Goal: Contribute content: Contribute content

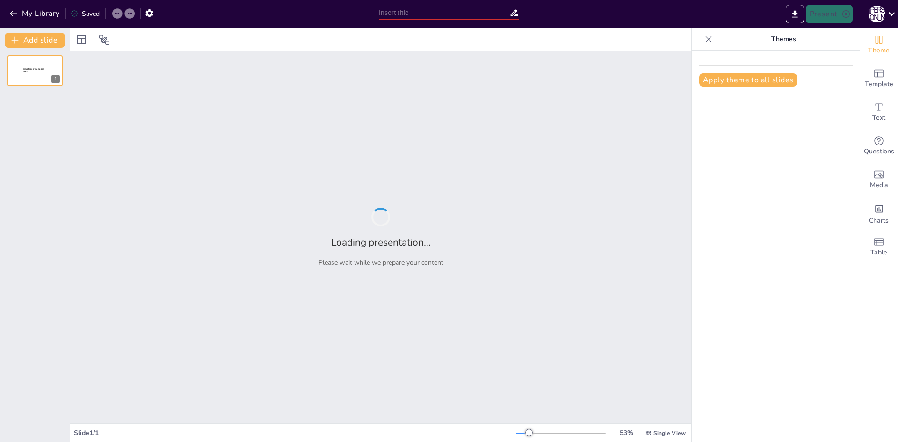
type input "Емоційно Інтелігентні Системи: [PERSON_NAME] Взаємодії Людини та ШІ"
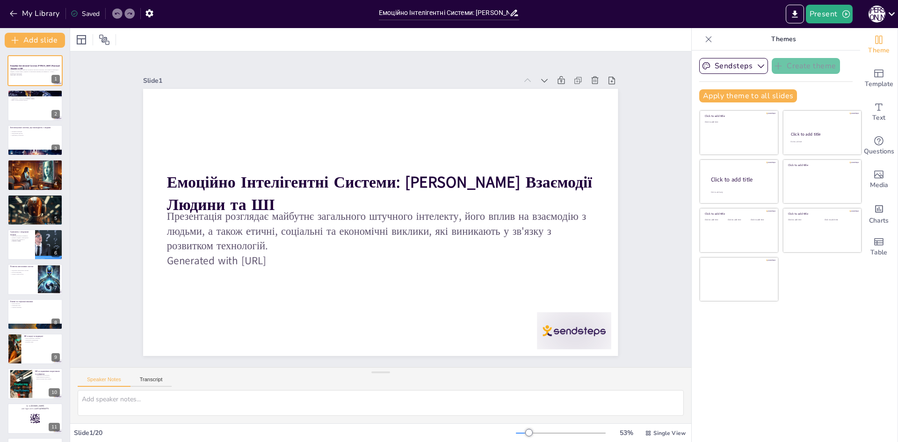
checkbox input "true"
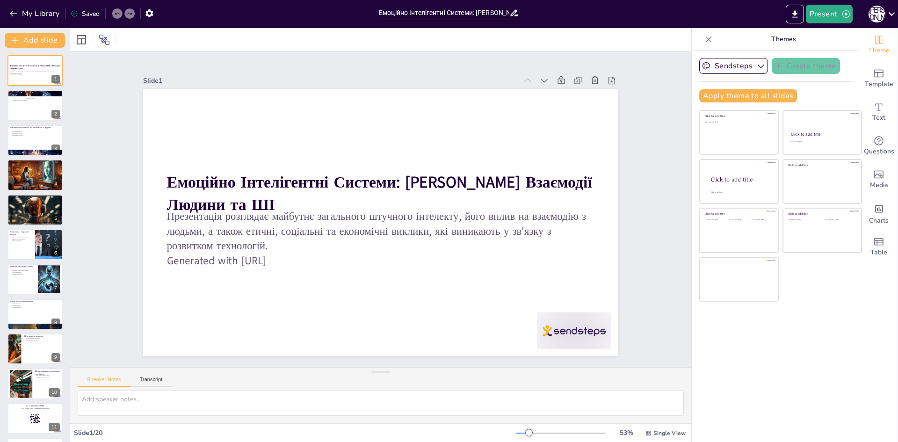
checkbox input "true"
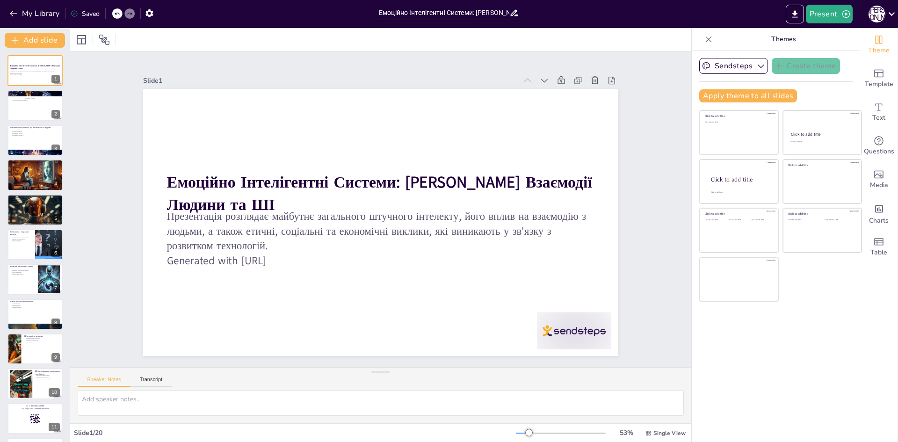
checkbox input "true"
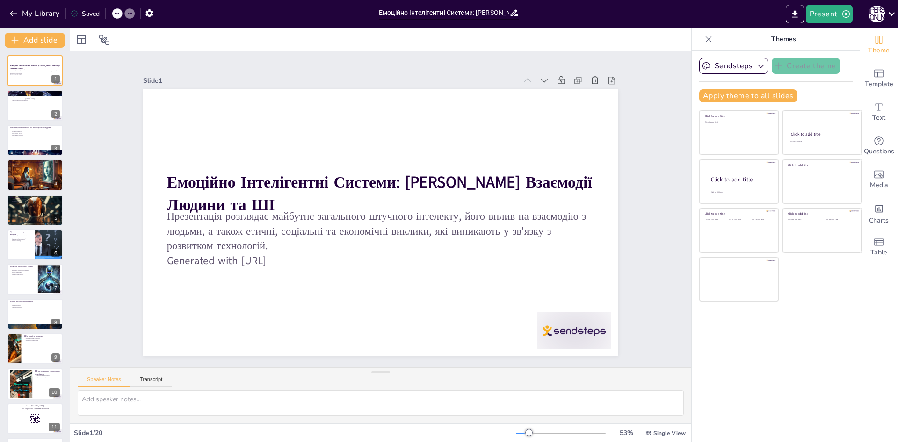
checkbox input "true"
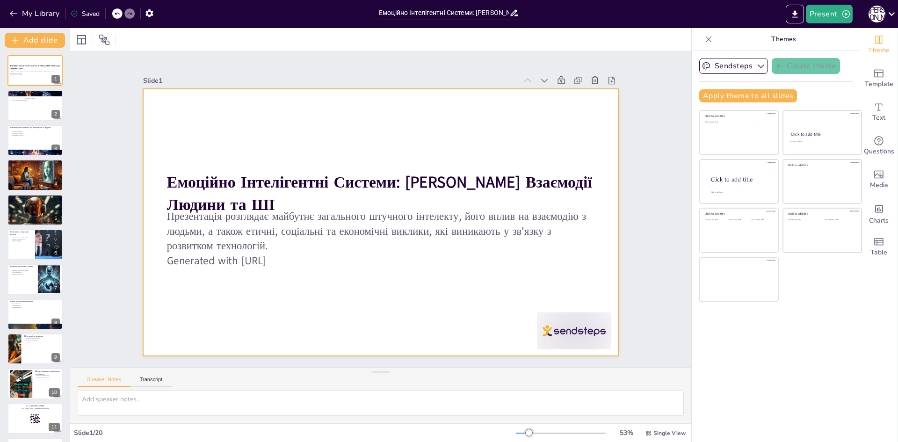
checkbox input "true"
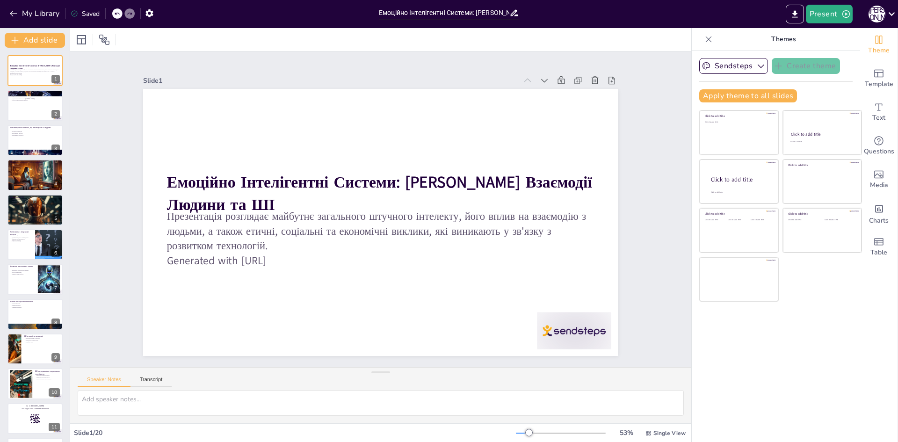
checkbox input "true"
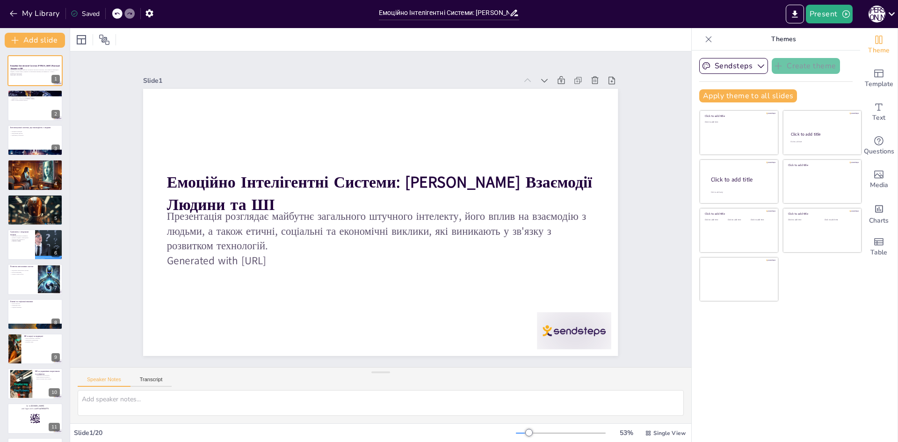
checkbox input "true"
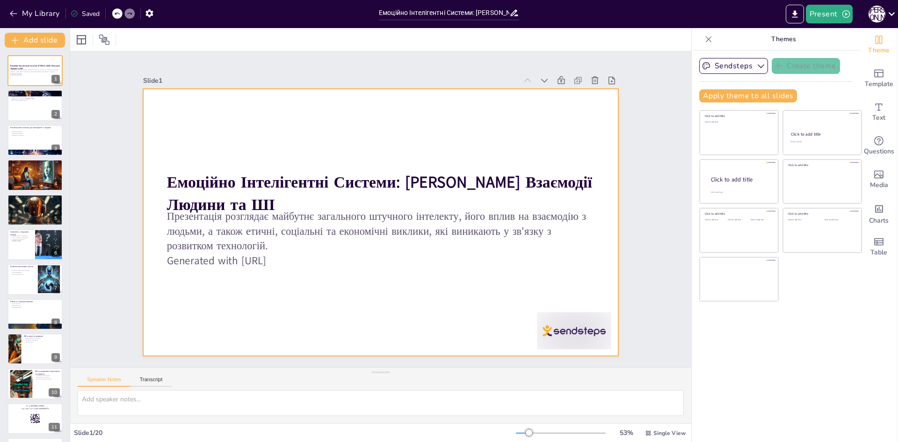
checkbox input "true"
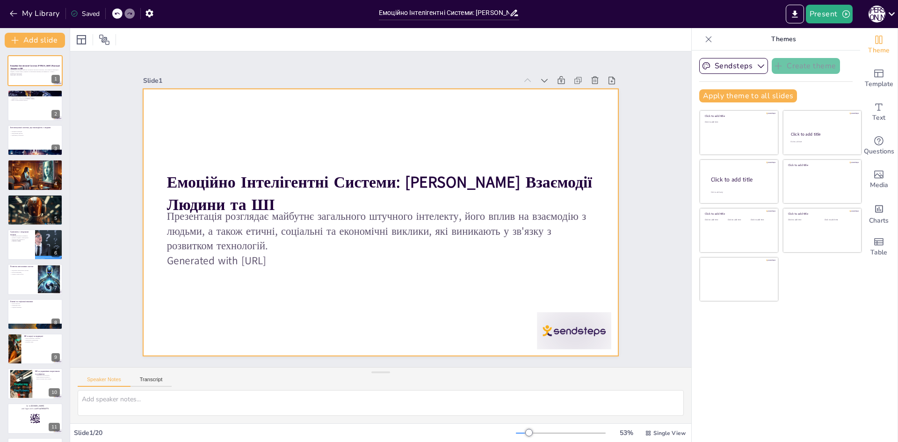
checkbox input "true"
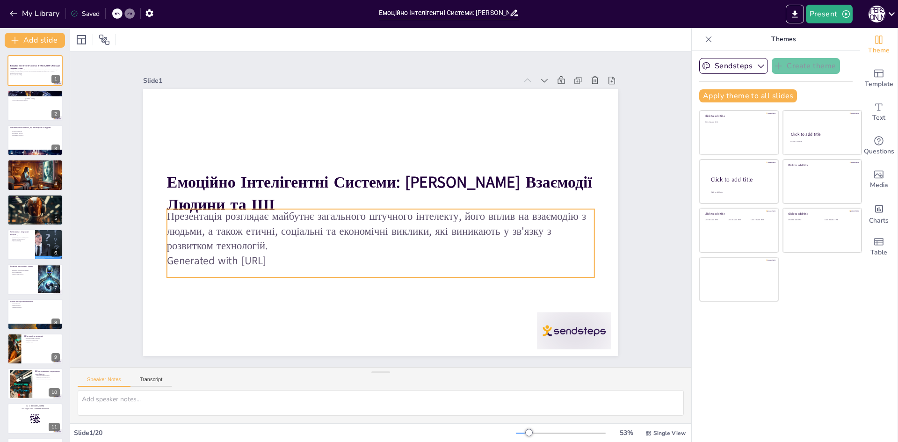
checkbox input "true"
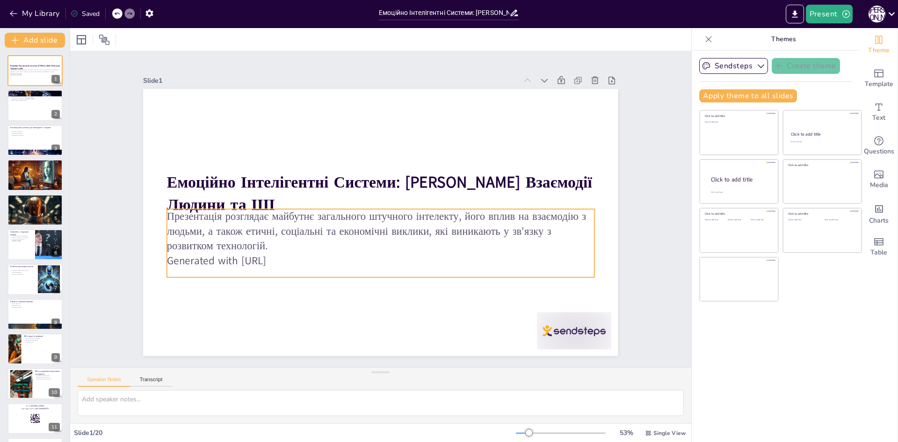
checkbox input "true"
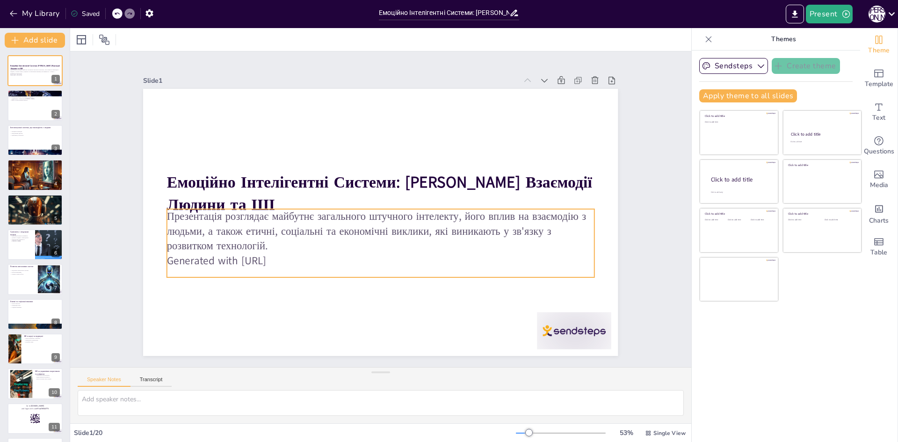
checkbox input "true"
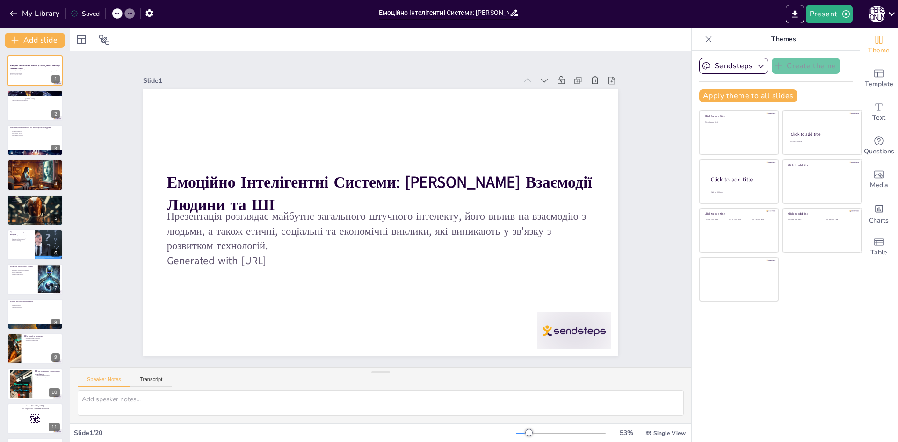
checkbox input "true"
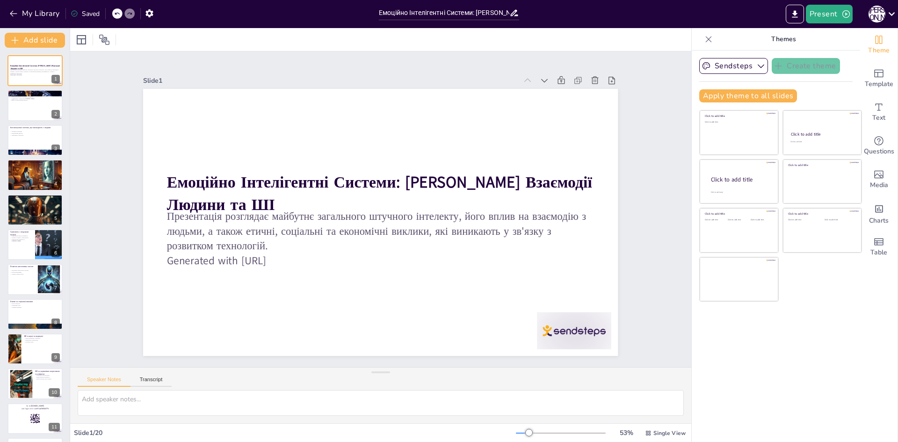
checkbox input "true"
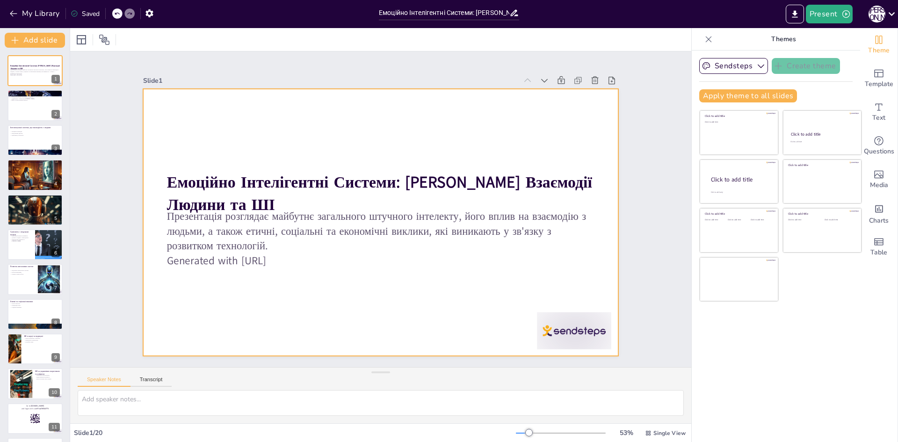
checkbox input "true"
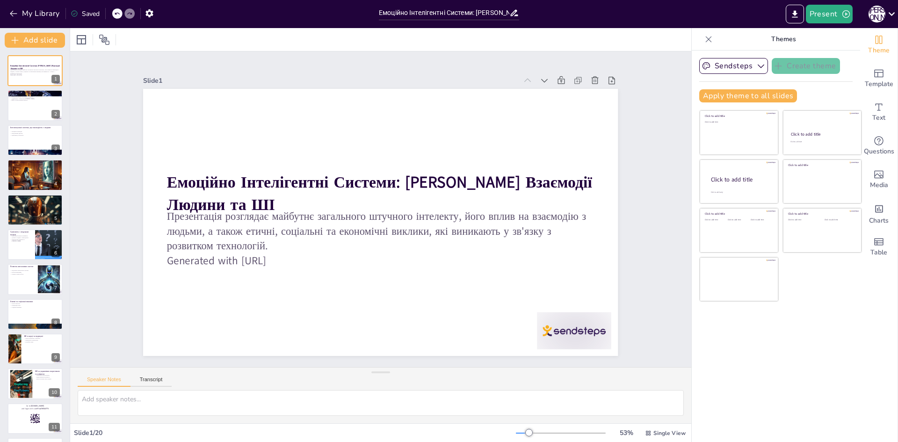
checkbox input "true"
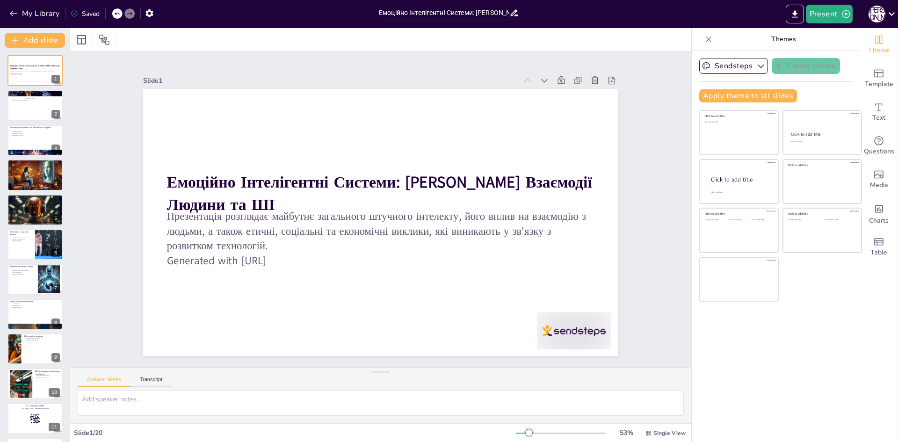
checkbox input "true"
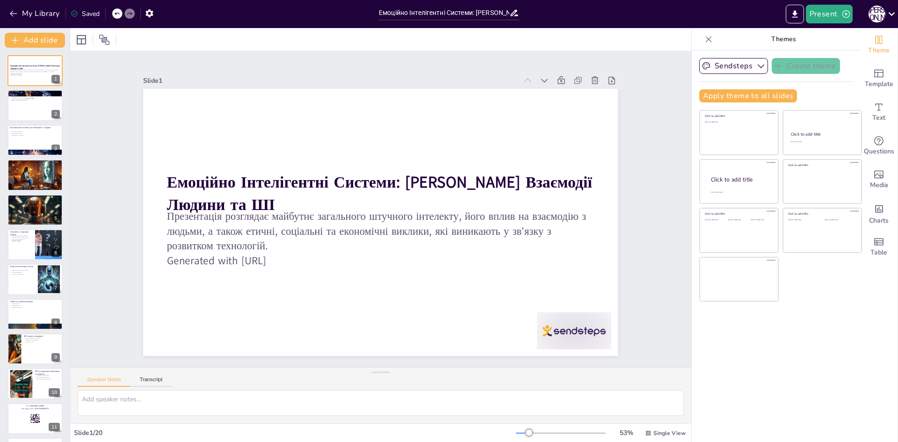
checkbox input "true"
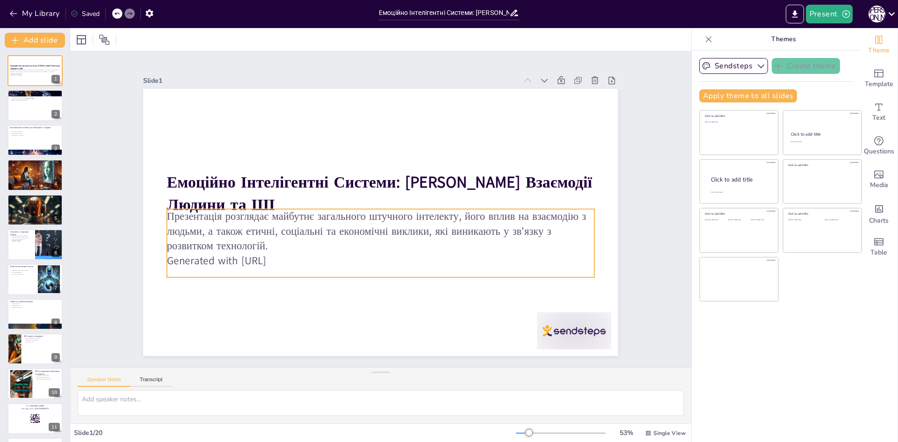
checkbox input "true"
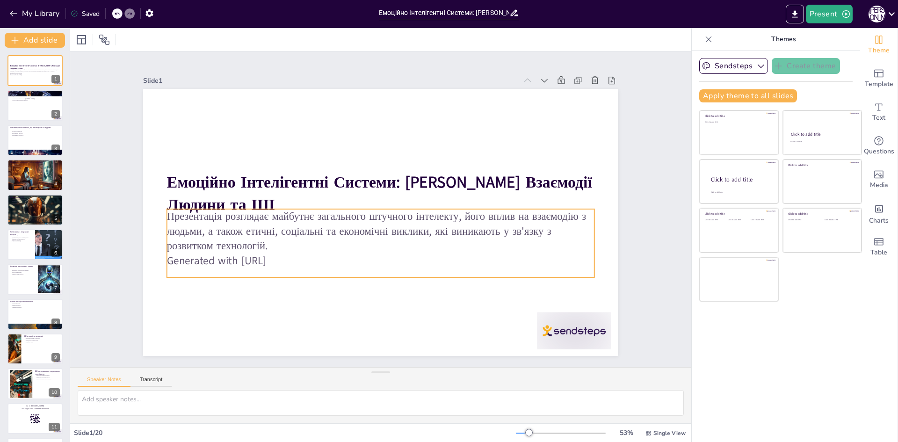
checkbox input "true"
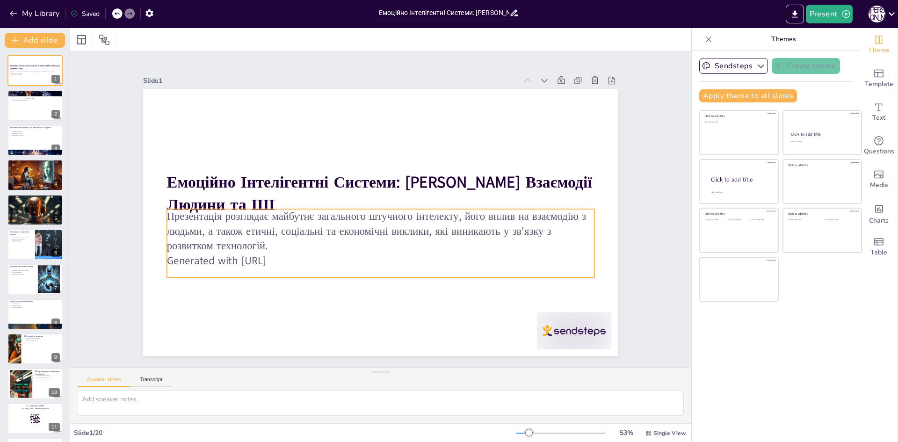
checkbox input "true"
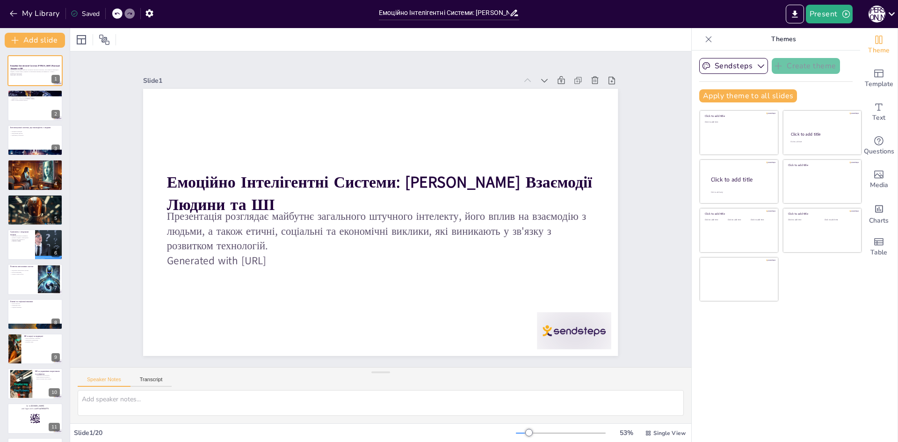
checkbox input "true"
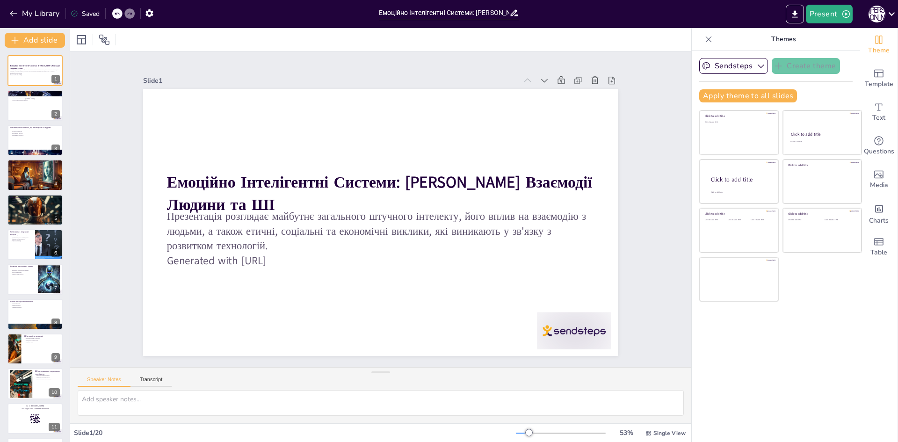
checkbox input "true"
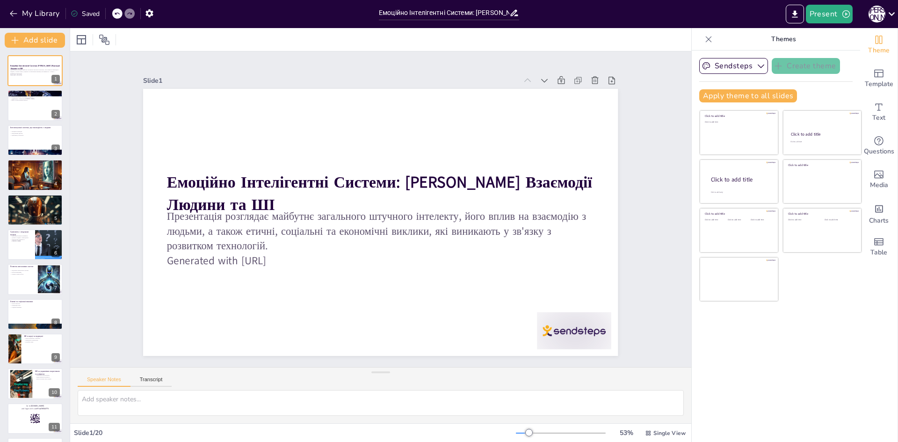
checkbox input "true"
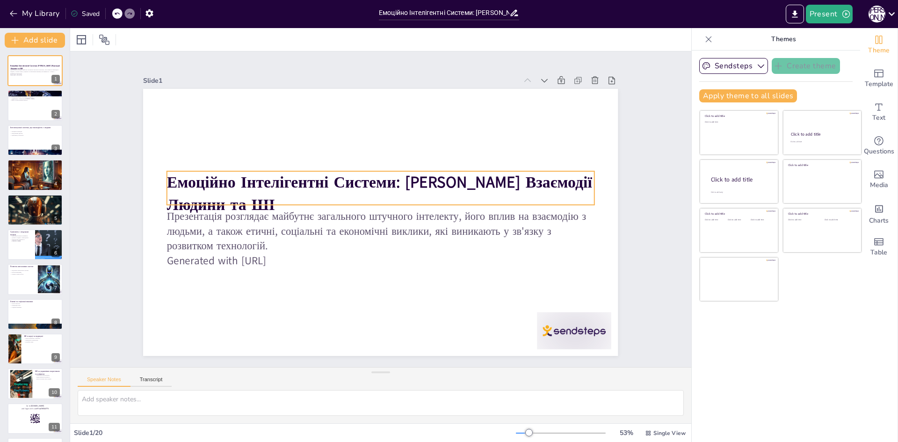
checkbox input "true"
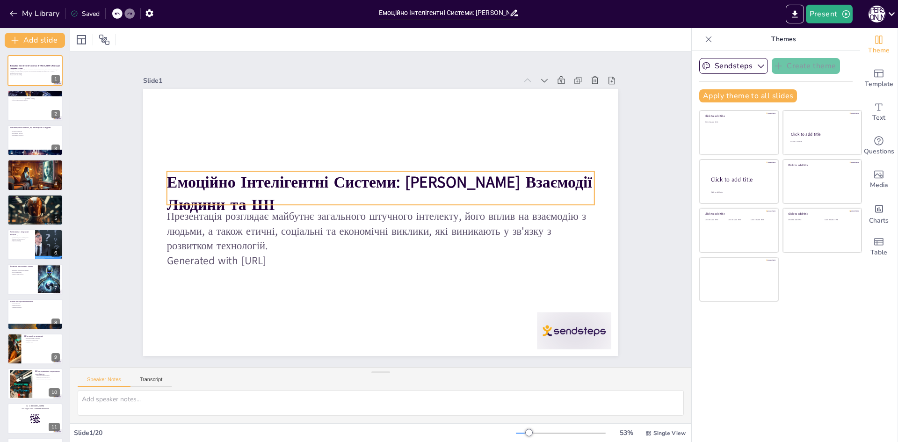
checkbox input "true"
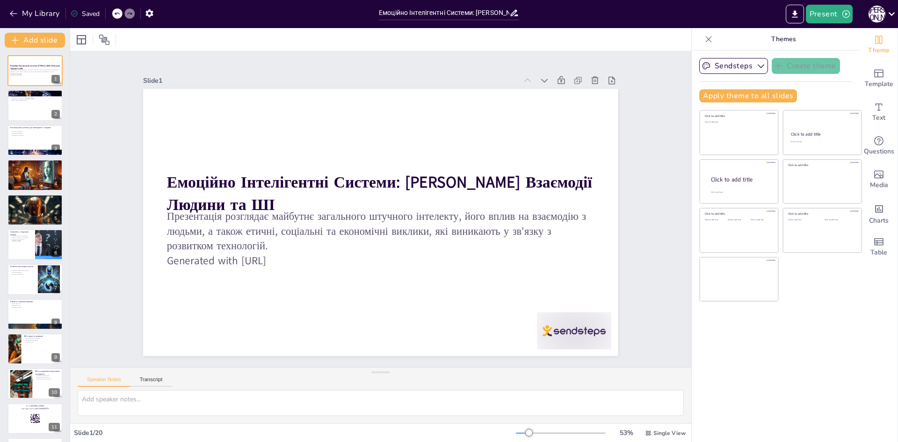
checkbox input "true"
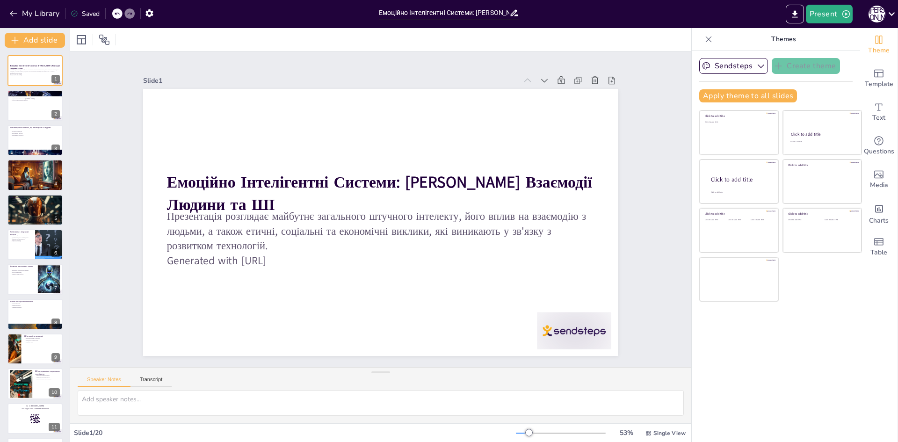
checkbox input "true"
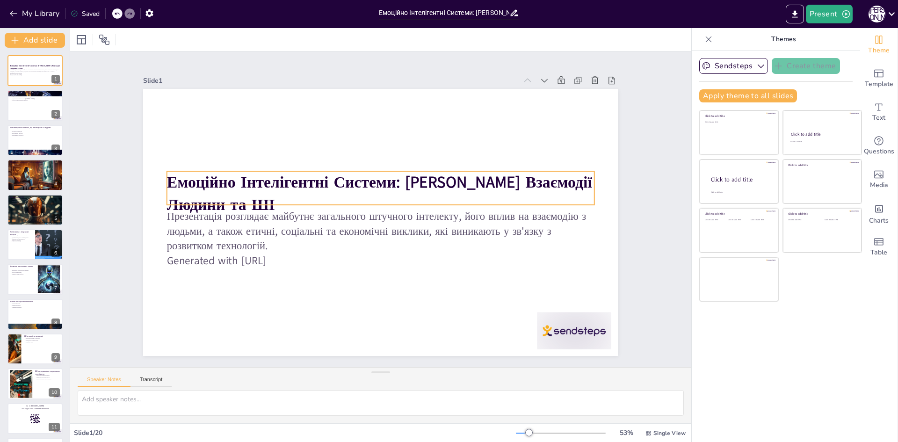
checkbox input "true"
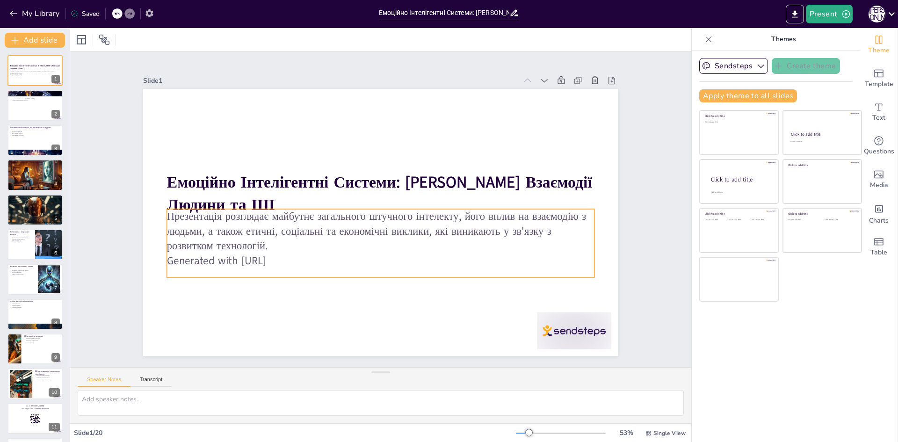
checkbox input "true"
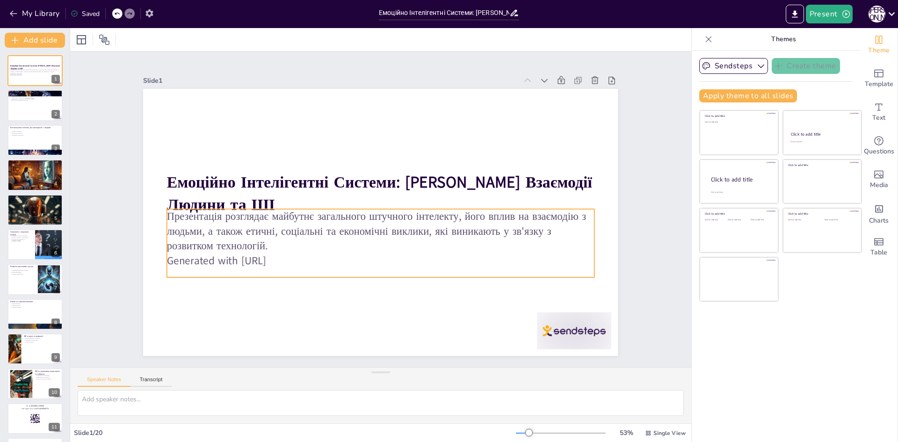
checkbox input "true"
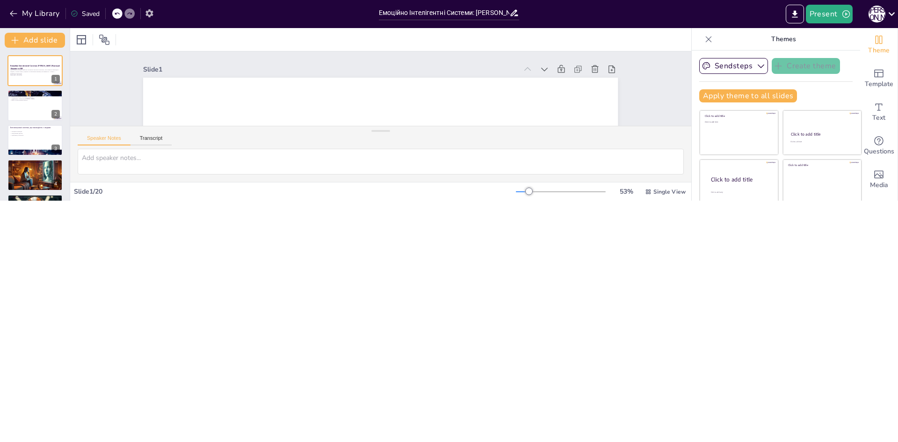
checkbox input "true"
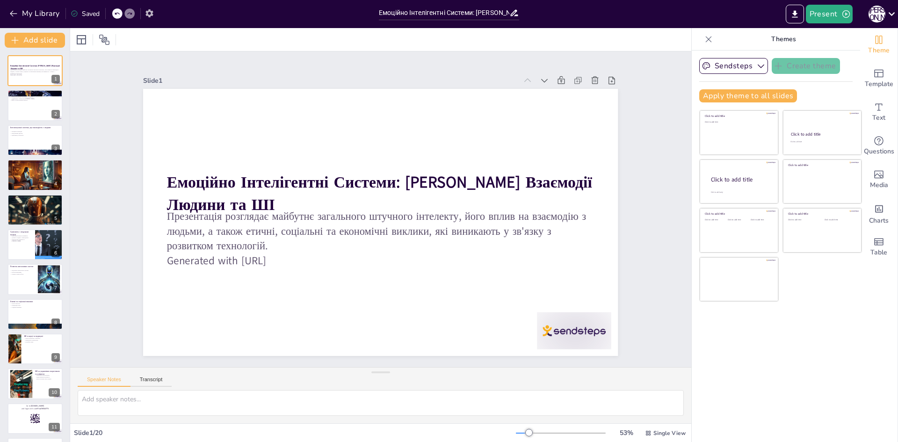
checkbox input "true"
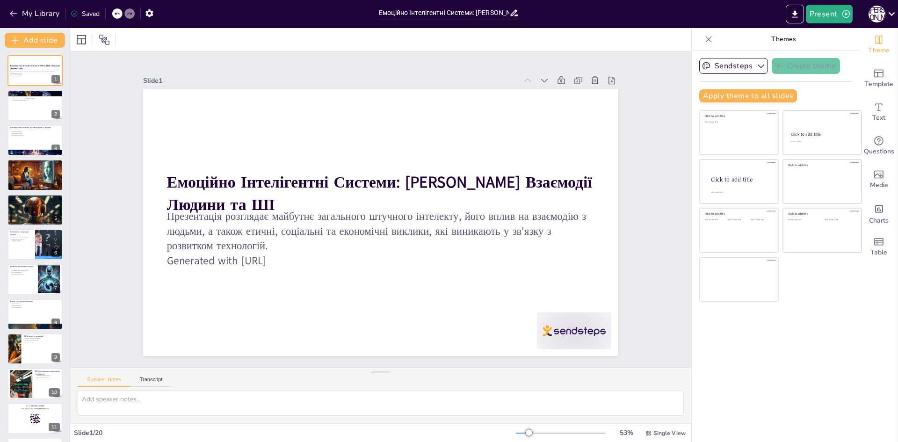
checkbox input "true"
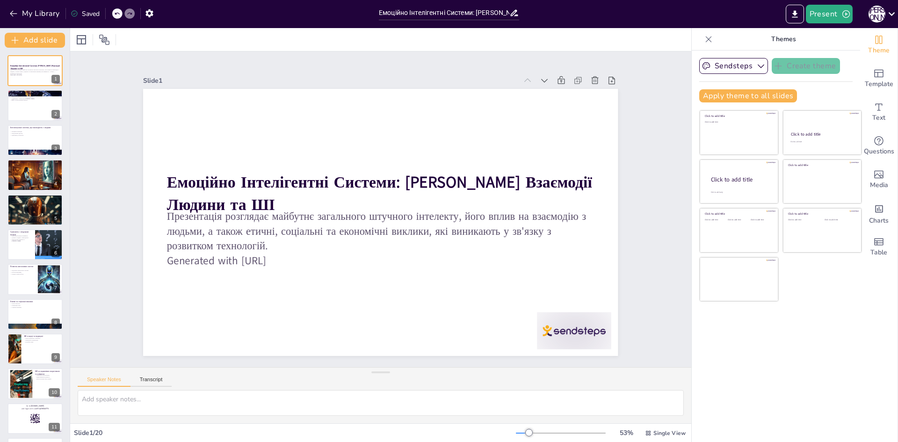
checkbox input "true"
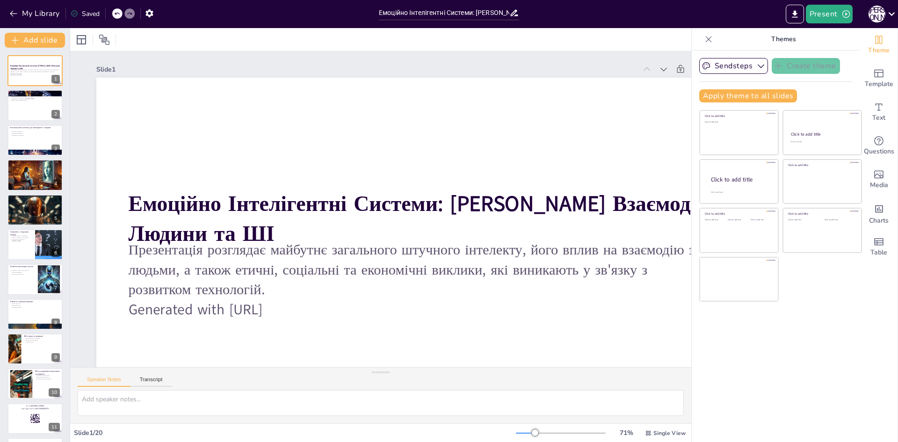
checkbox input "true"
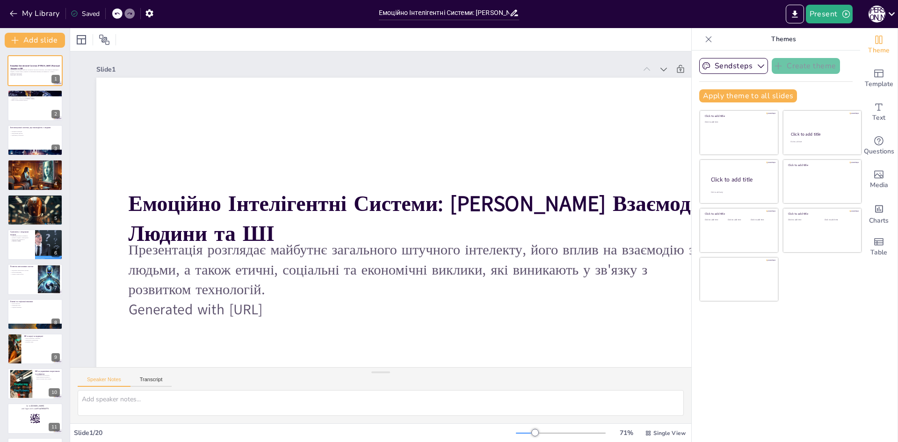
checkbox input "true"
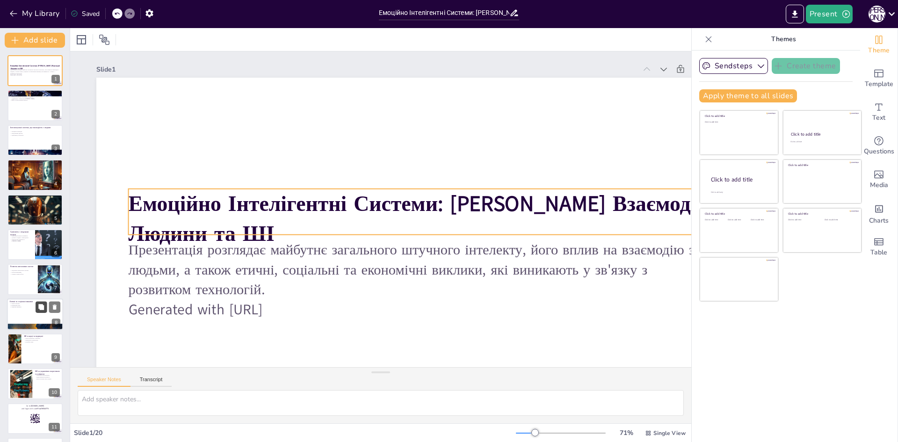
checkbox input "true"
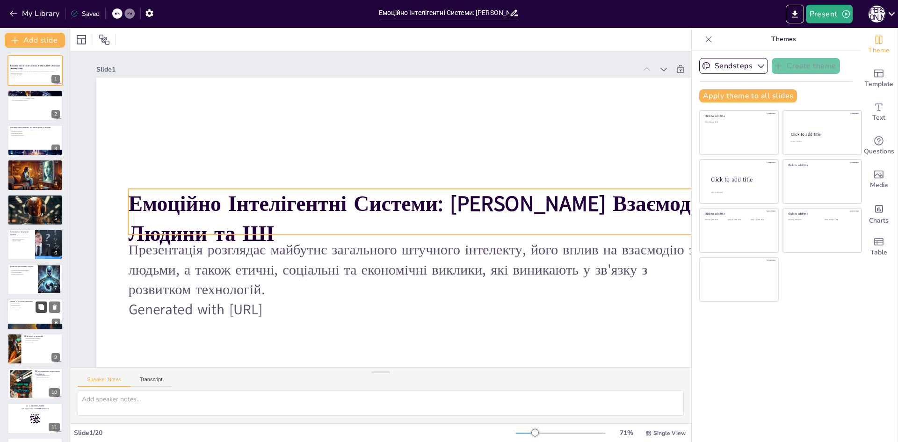
checkbox input "true"
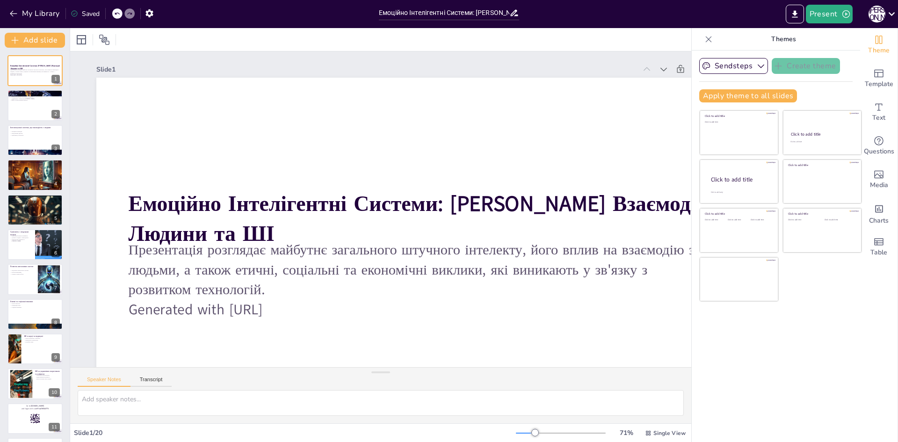
checkbox input "true"
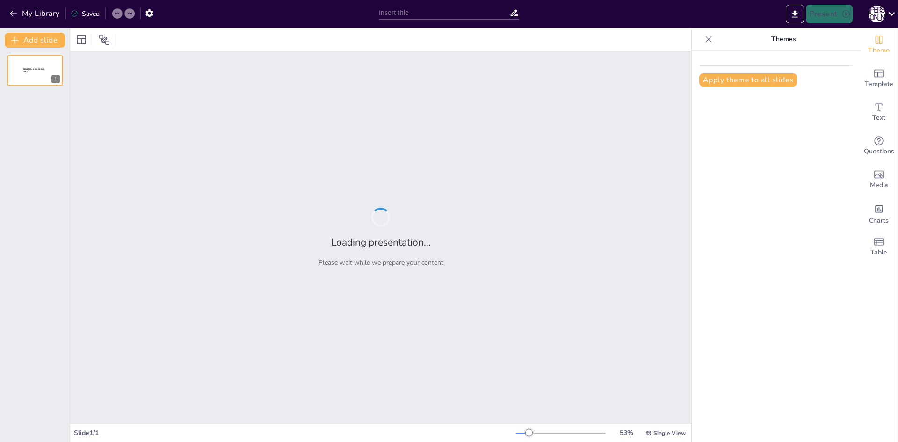
type input "Емоційно Інтелігентні Системи: [PERSON_NAME] Взаємодії Людини та ШІ"
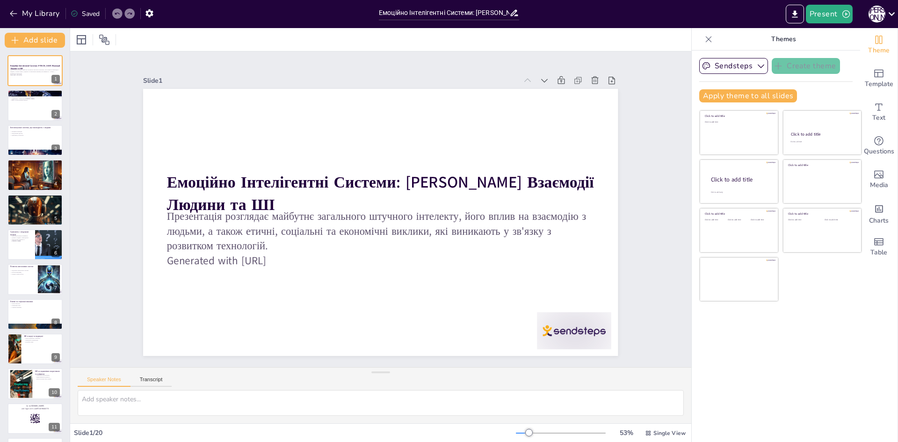
checkbox input "true"
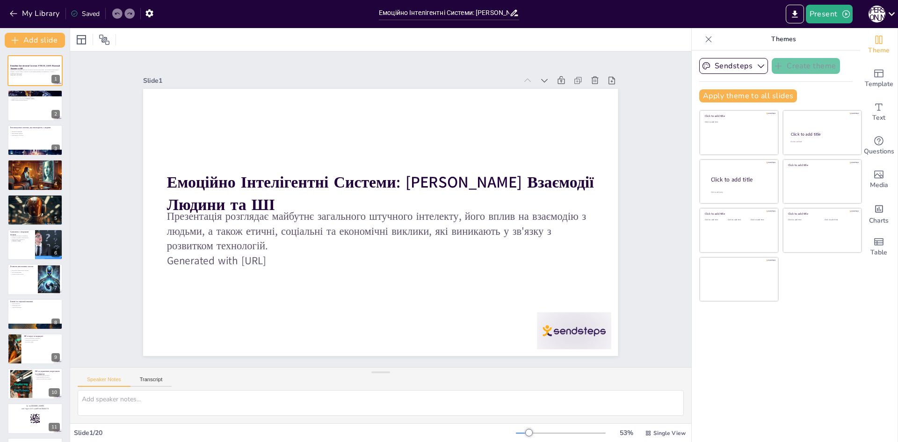
checkbox input "true"
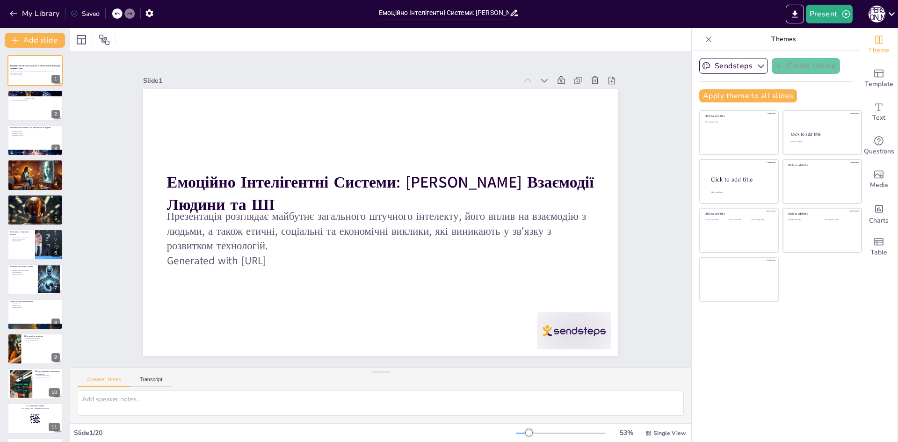
checkbox input "true"
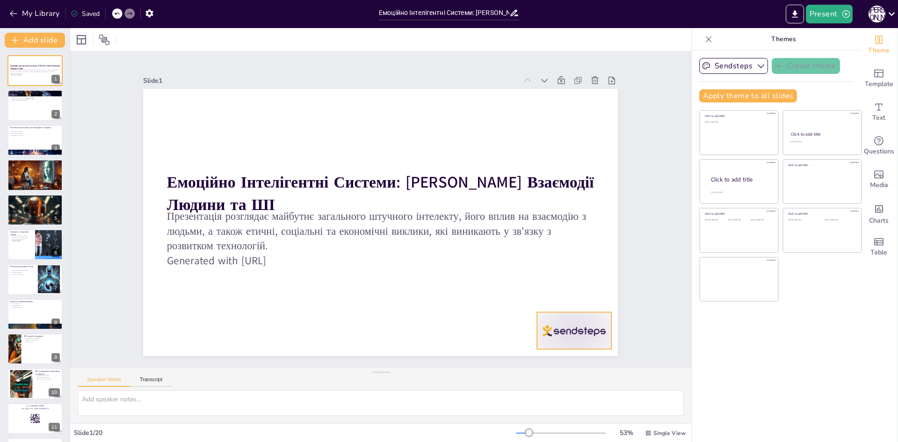
checkbox input "true"
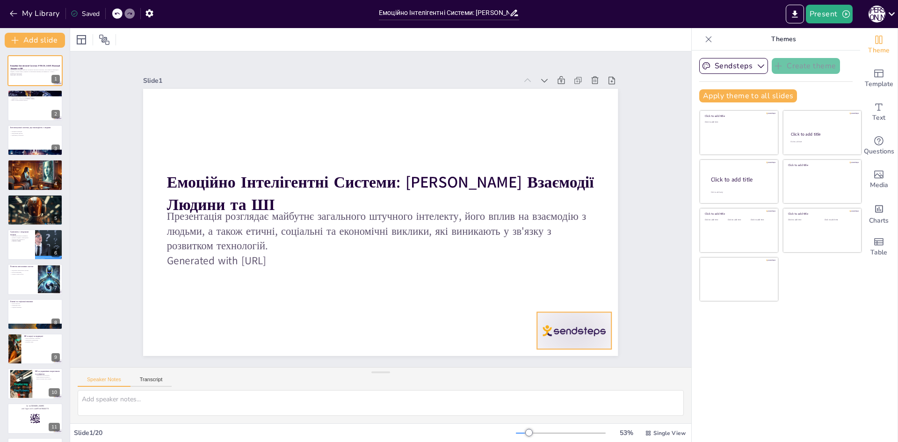
checkbox input "true"
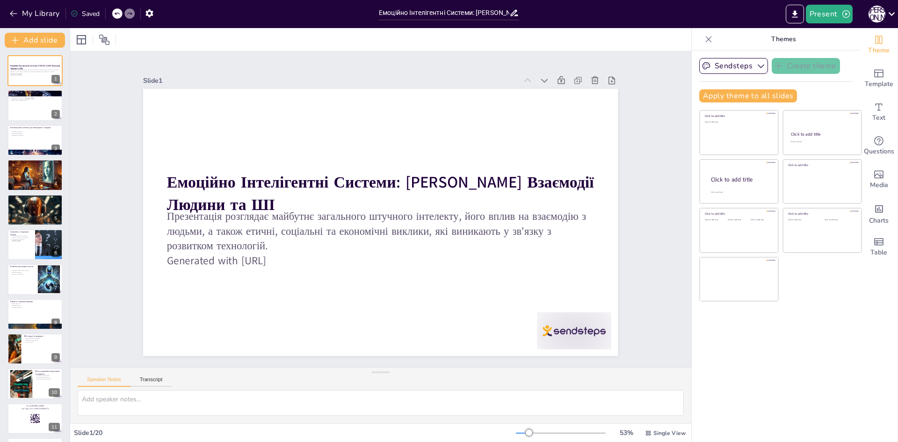
checkbox input "true"
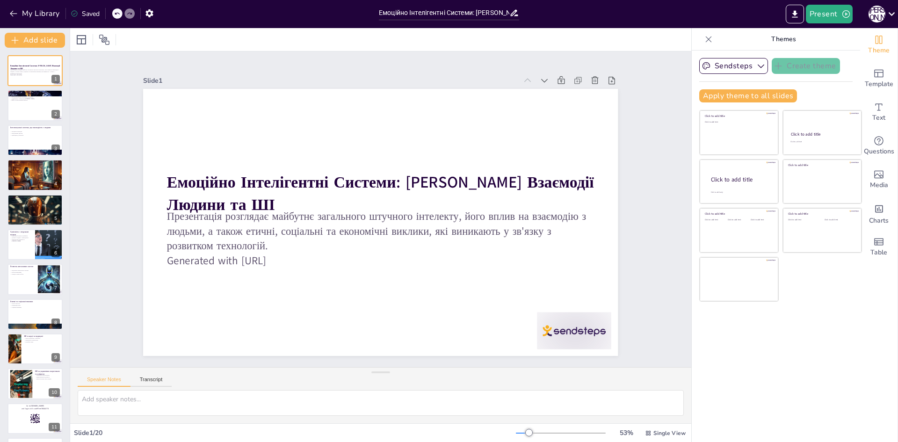
checkbox input "true"
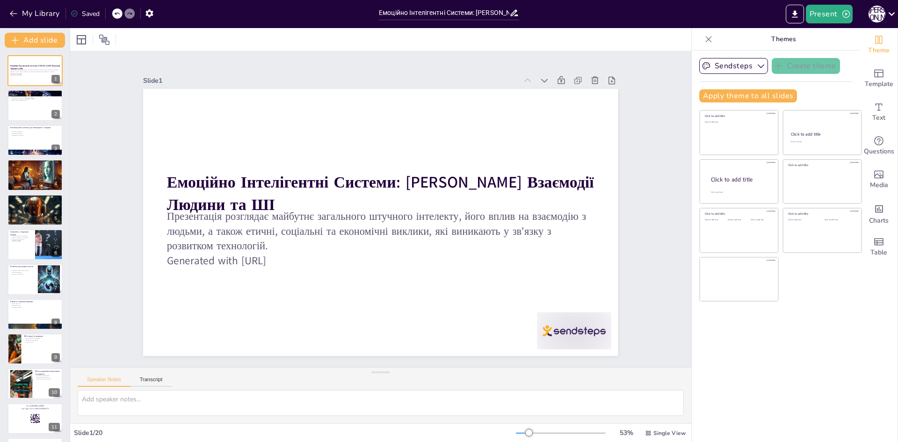
checkbox input "true"
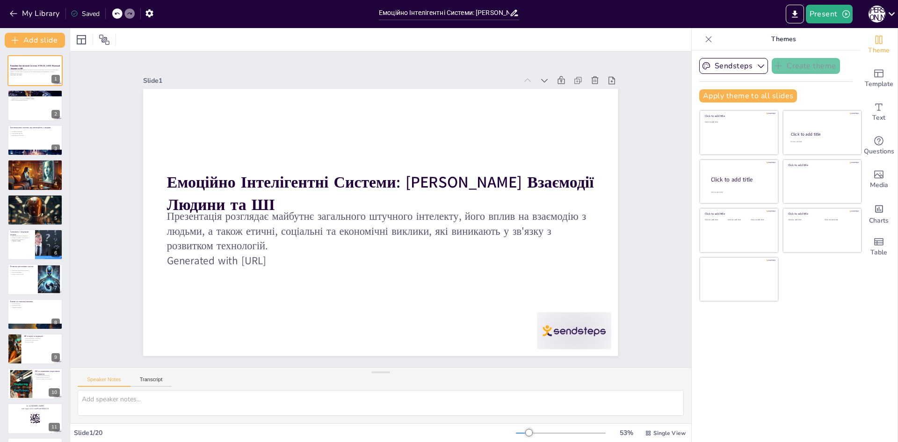
checkbox input "true"
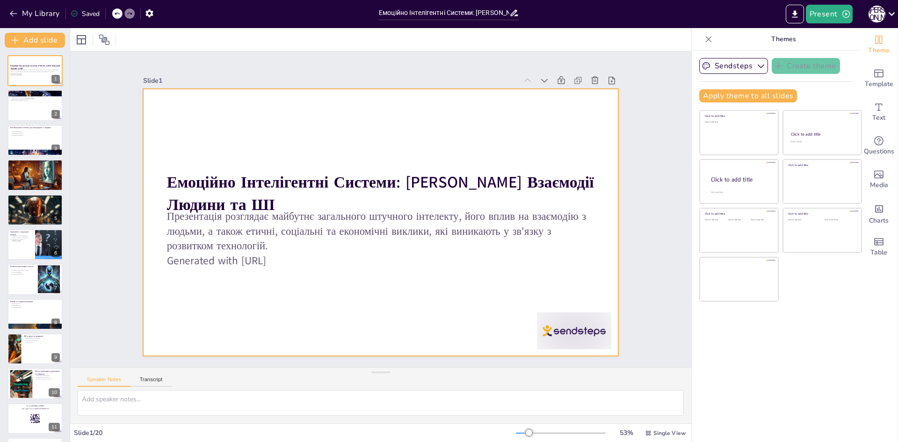
checkbox input "true"
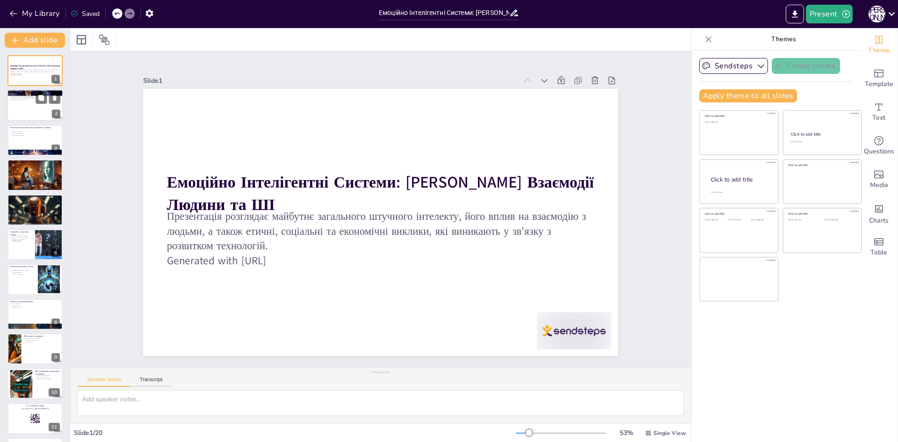
checkbox input "true"
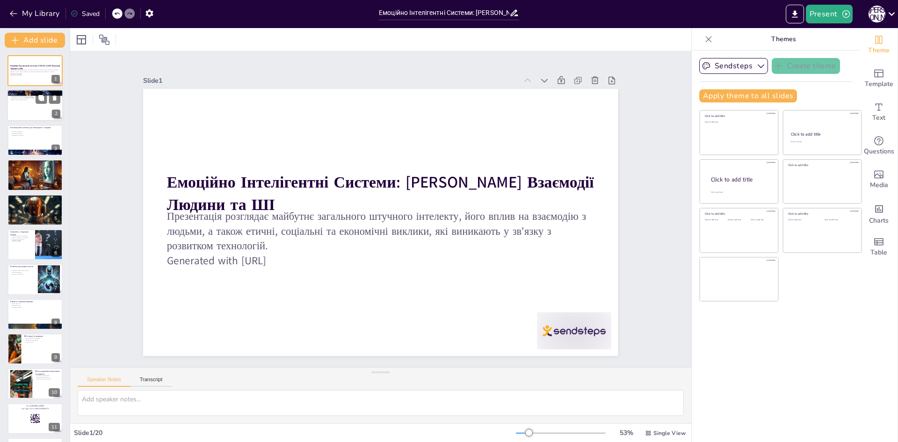
checkbox input "true"
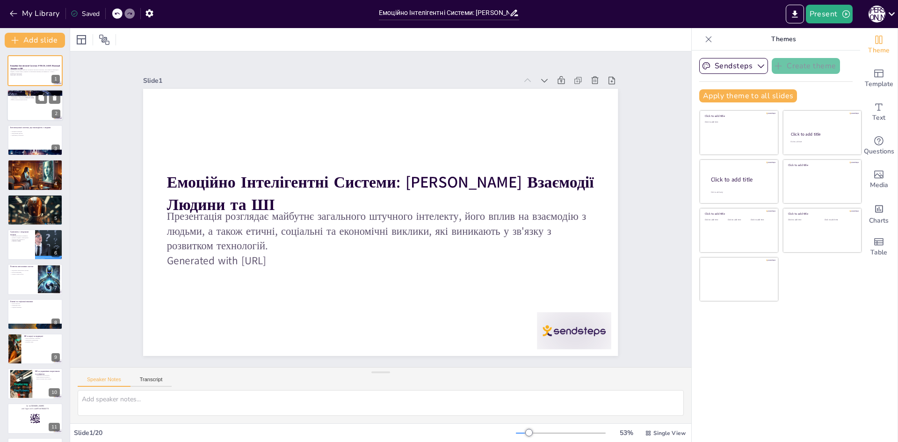
click at [30, 105] on div at bounding box center [35, 106] width 56 height 32
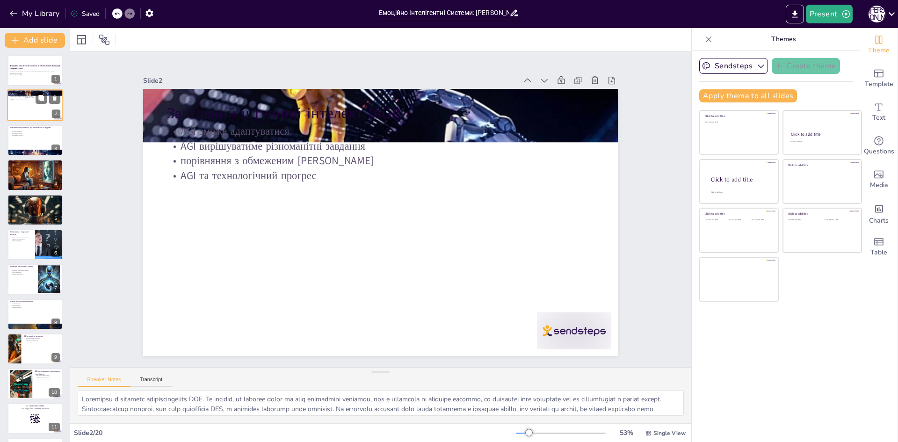
type textarea "Loremipsu d sitametc adipiscingelits DOE. Te incidid, ut laboree dolor ma aliq …"
checkbox input "true"
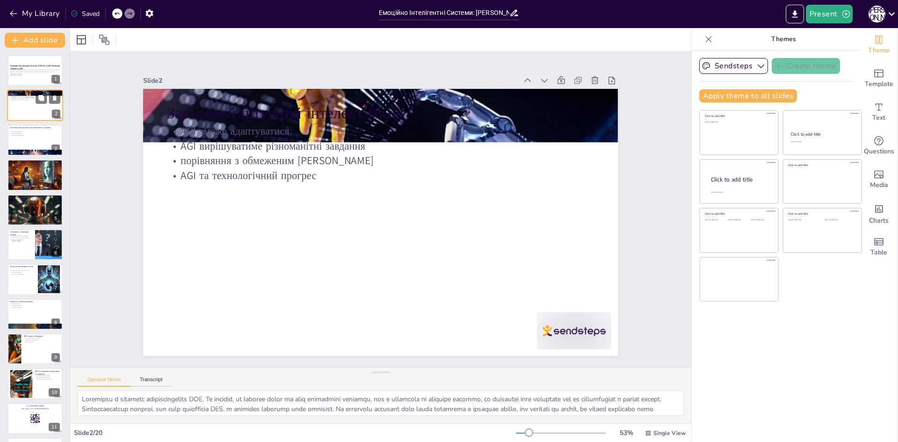
checkbox input "true"
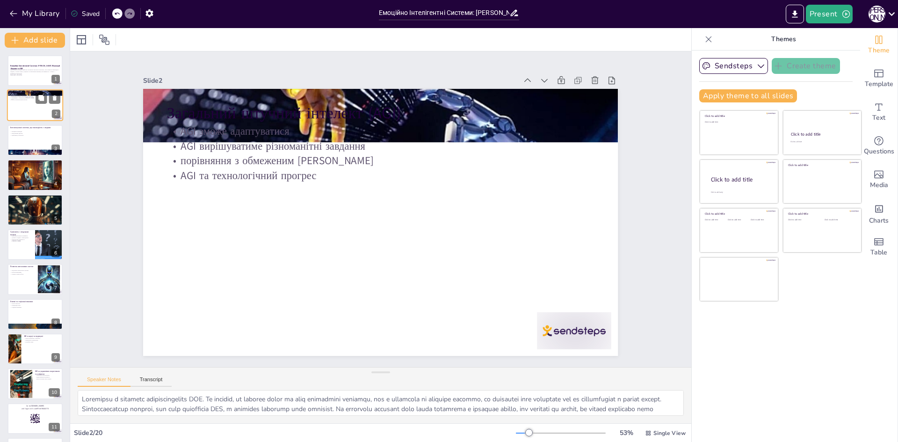
checkbox input "true"
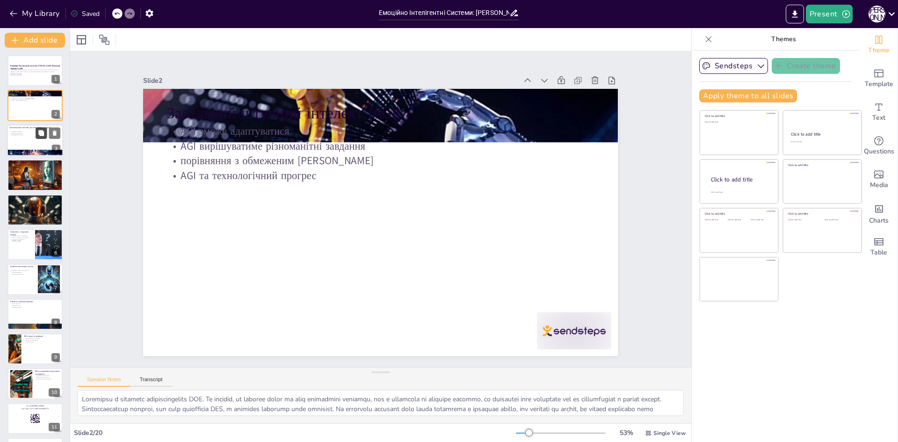
checkbox input "true"
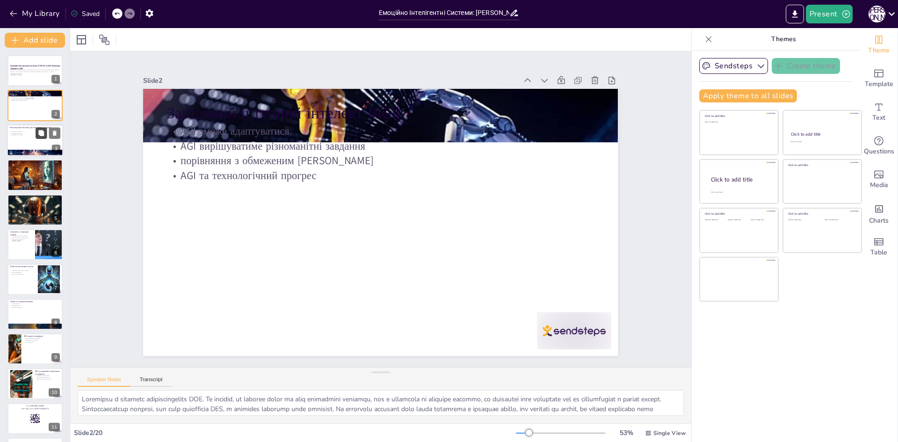
checkbox input "true"
click at [38, 131] on icon at bounding box center [41, 133] width 7 height 7
type textarea "Loremips dolorsita c adipisci elitsedd eiusmodt incididuntutlab etdolo. Magn al…"
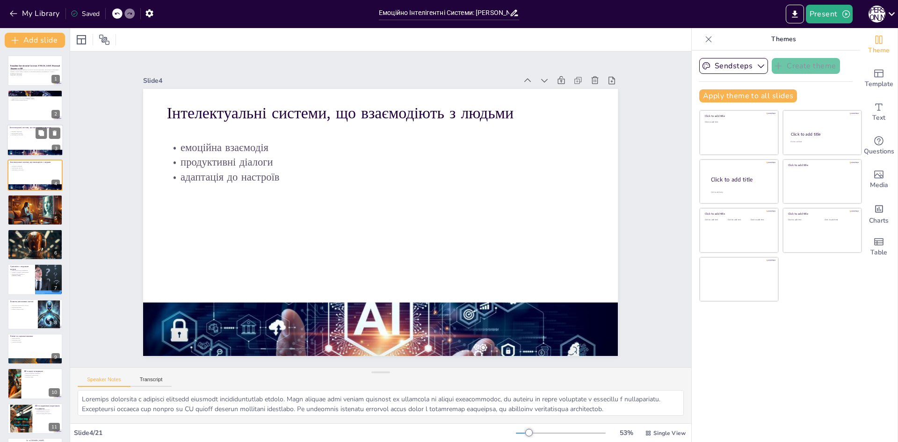
checkbox input "true"
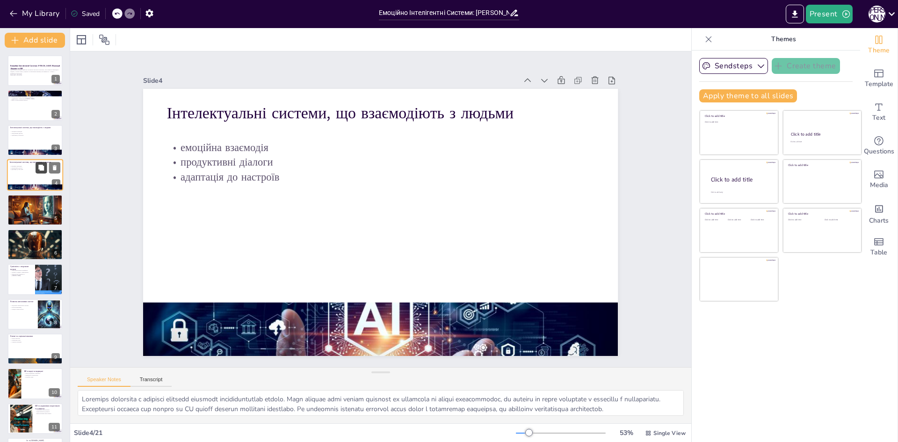
checkbox input "true"
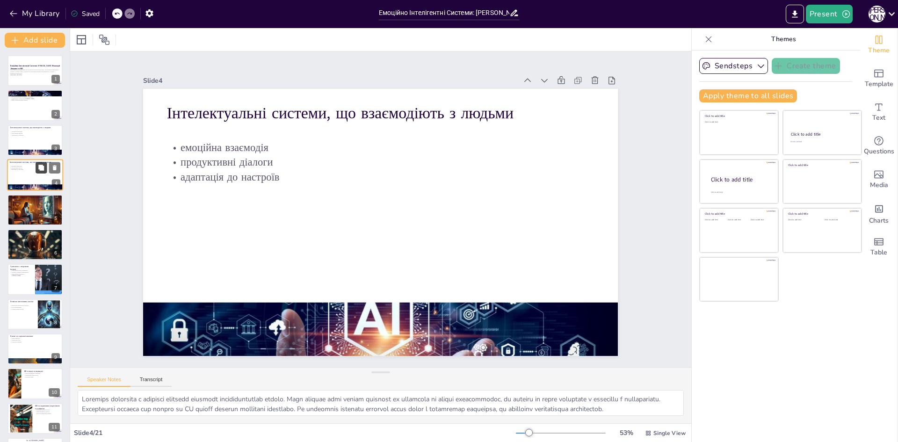
checkbox input "true"
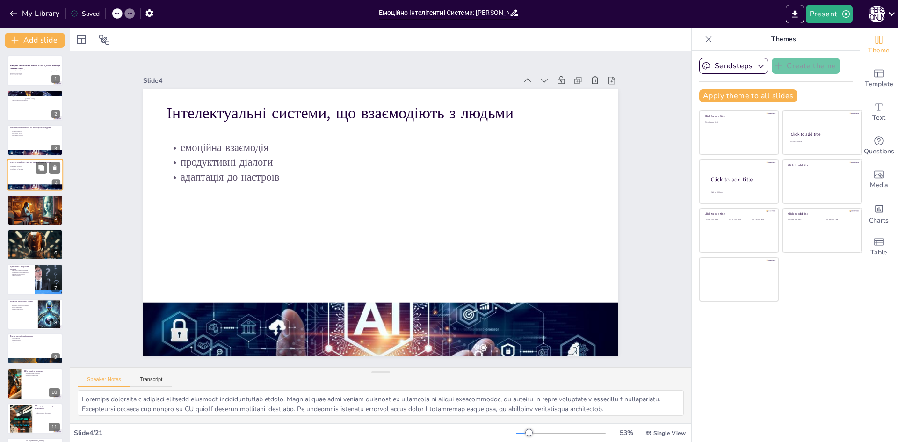
checkbox input "true"
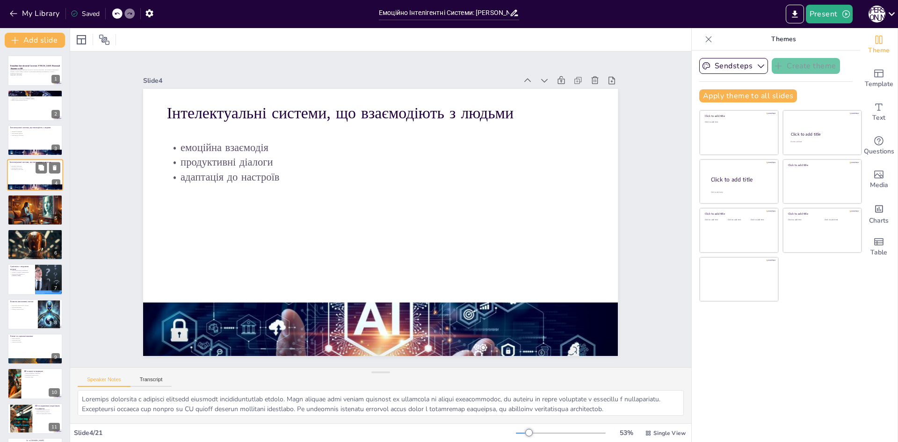
click at [25, 186] on div at bounding box center [35, 187] width 56 height 29
checkbox input "true"
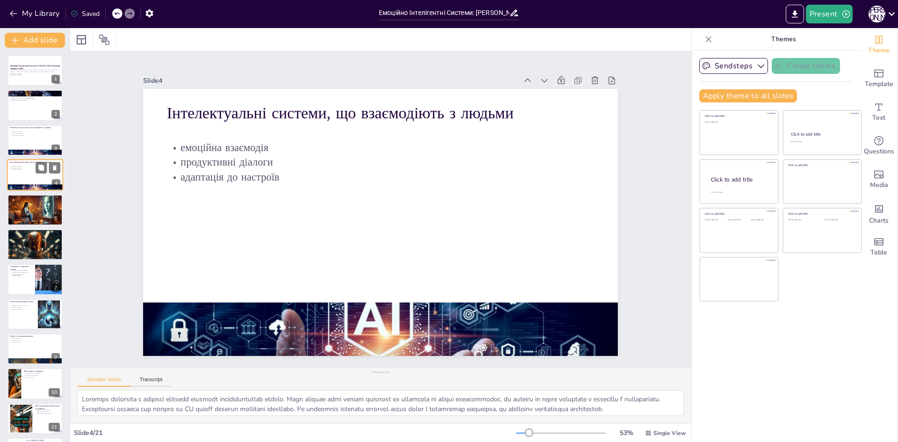
checkbox input "true"
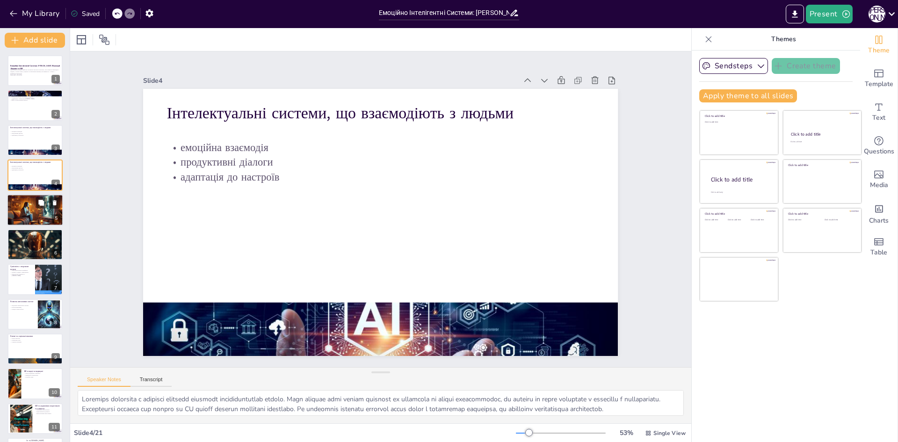
checkbox input "true"
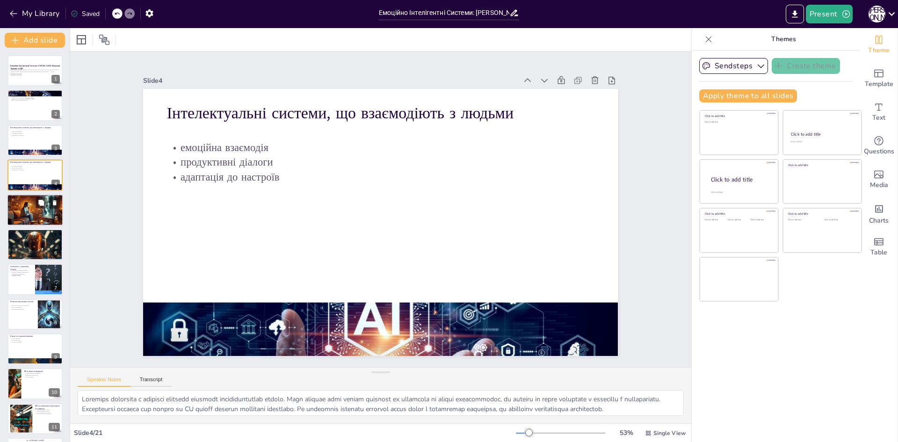
checkbox input "true"
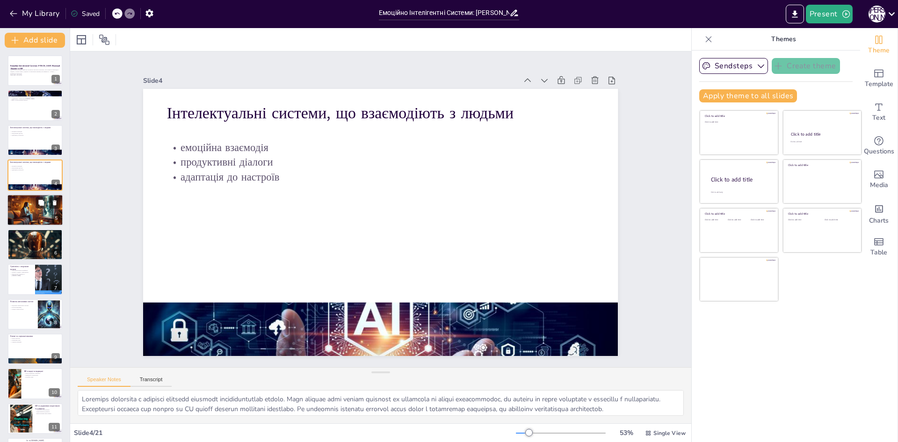
checkbox input "true"
click at [26, 208] on div at bounding box center [35, 210] width 56 height 32
type textarea "Нові підходи в машинному навчанні є ключовими для розвитку AGI. Вони дозволяють…"
checkbox input "true"
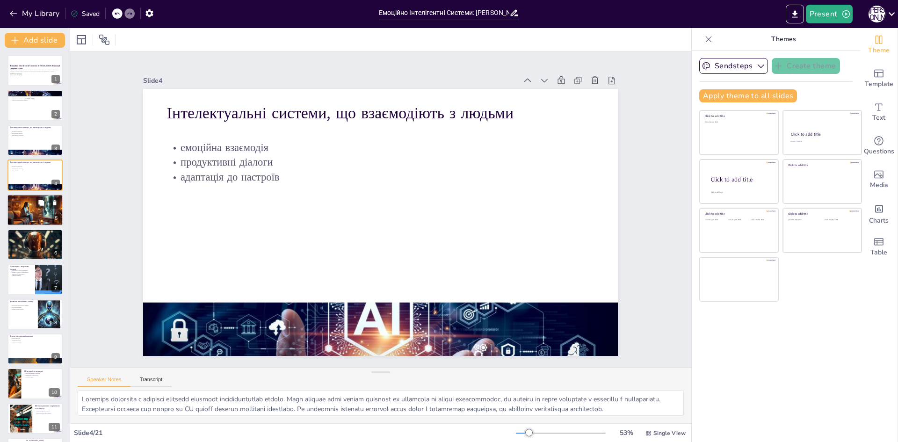
checkbox input "true"
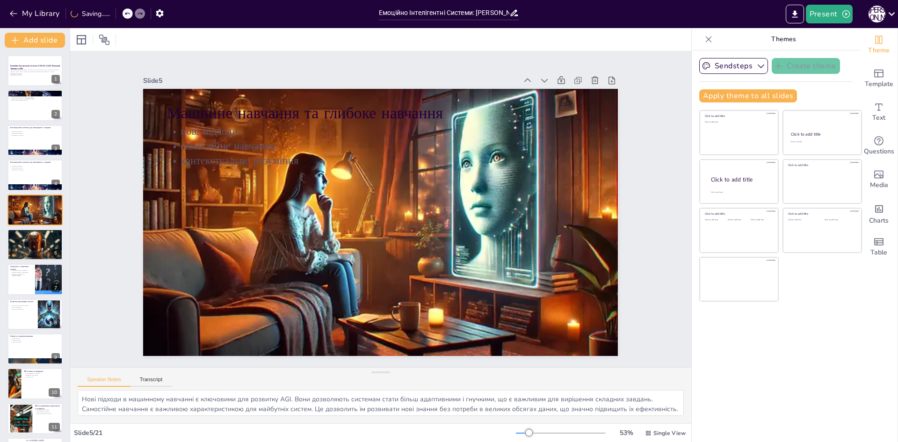
checkbox input "true"
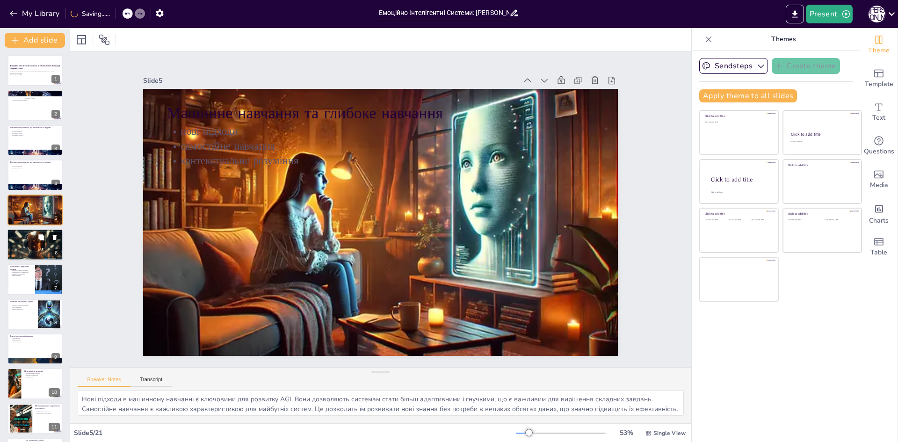
checkbox input "true"
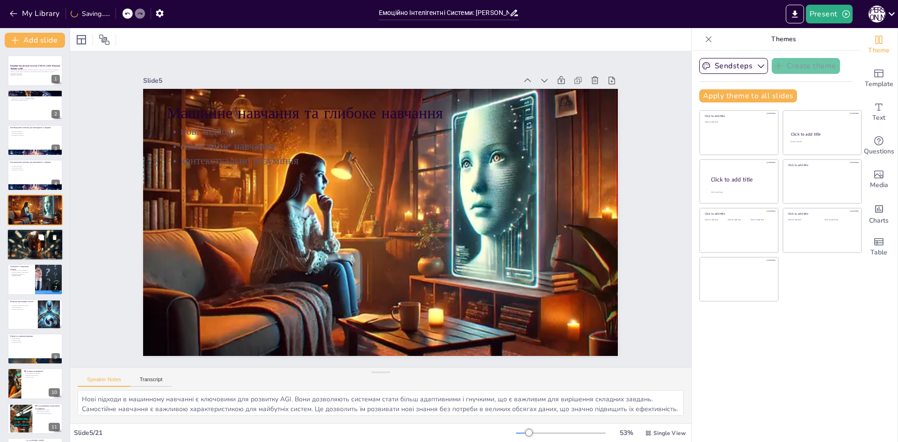
checkbox input "true"
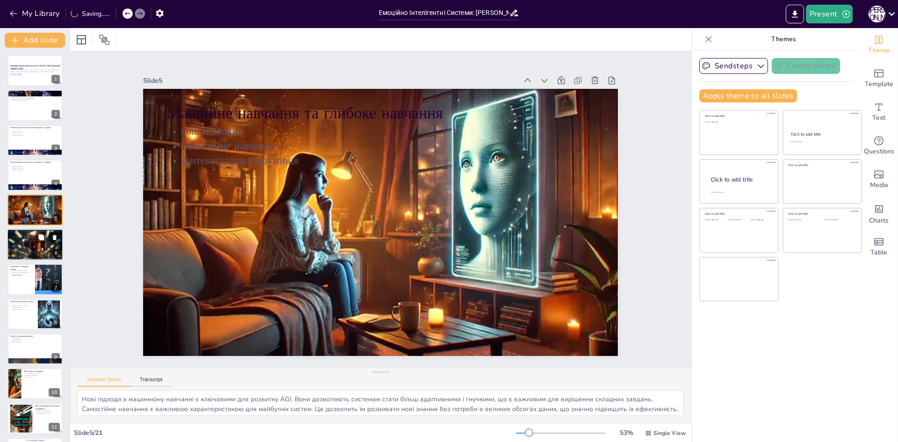
click at [30, 231] on p "Генеративний ШІ" at bounding box center [35, 232] width 51 height 3
type textarea "Створення нового контенту є основною функцією генеративного ШІ. Це відкриває но…"
checkbox input "true"
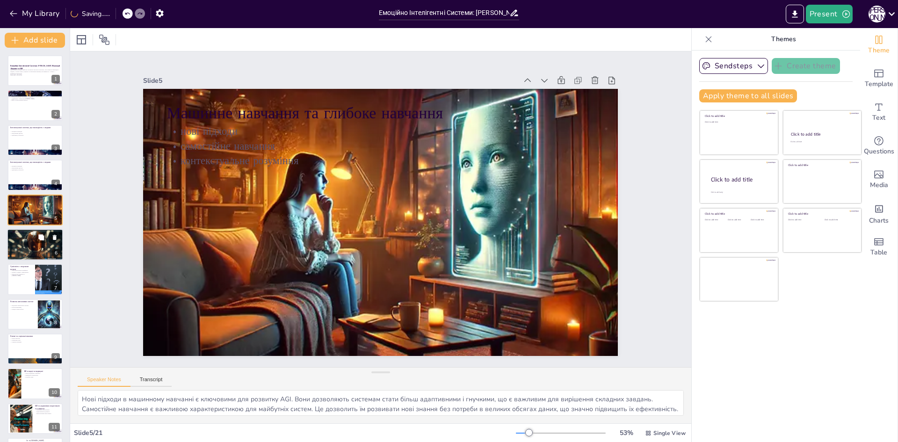
checkbox input "true"
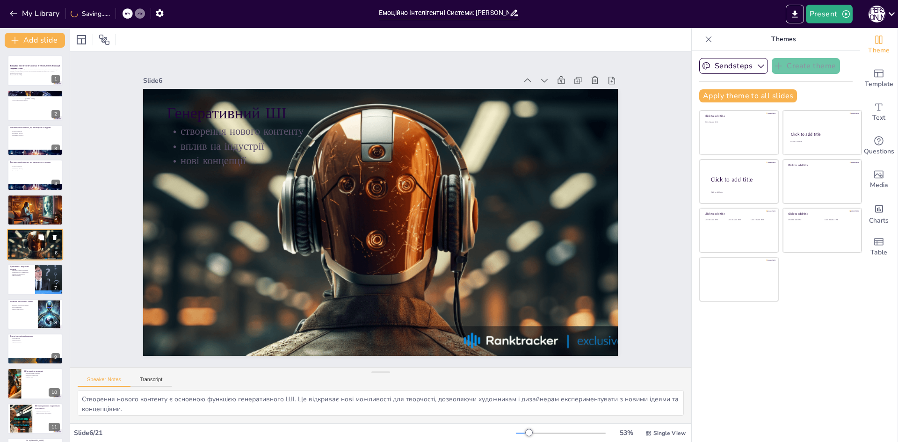
checkbox input "true"
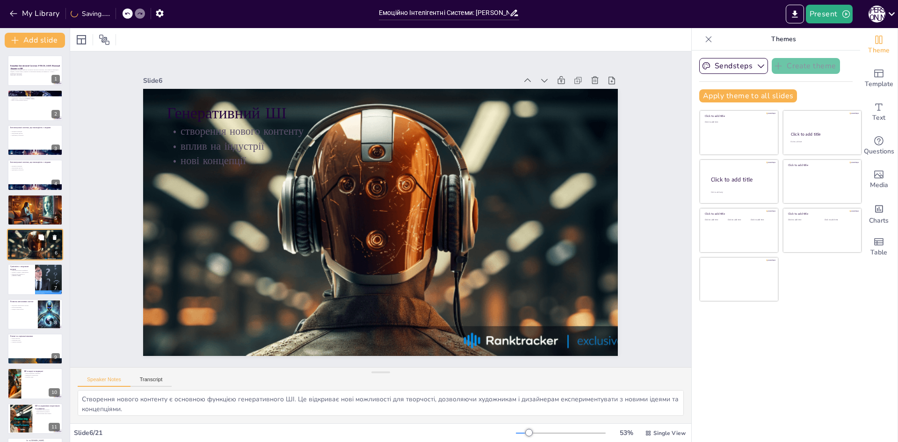
checkbox input "true"
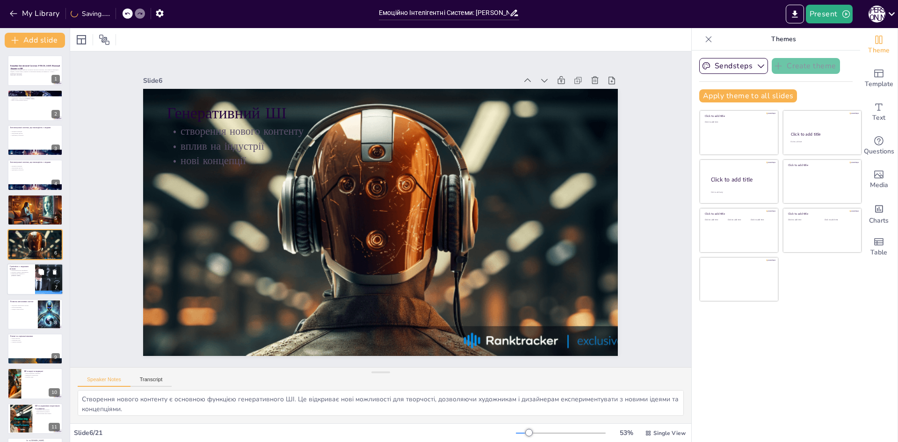
checkbox input "true"
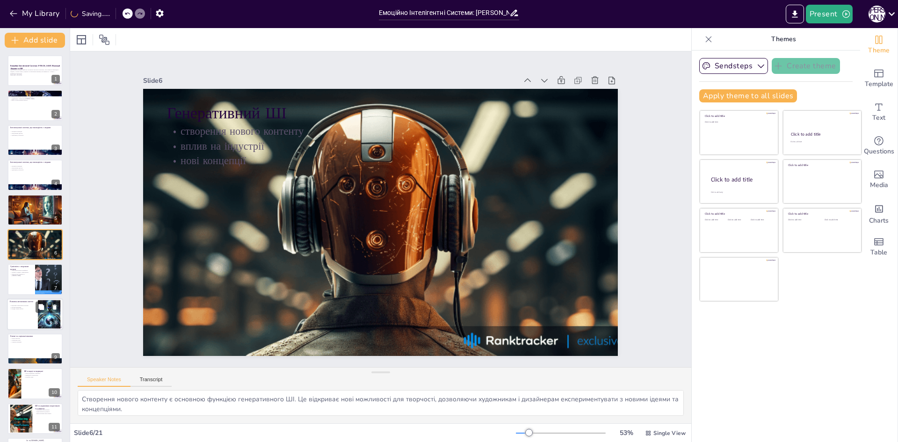
checkbox input "true"
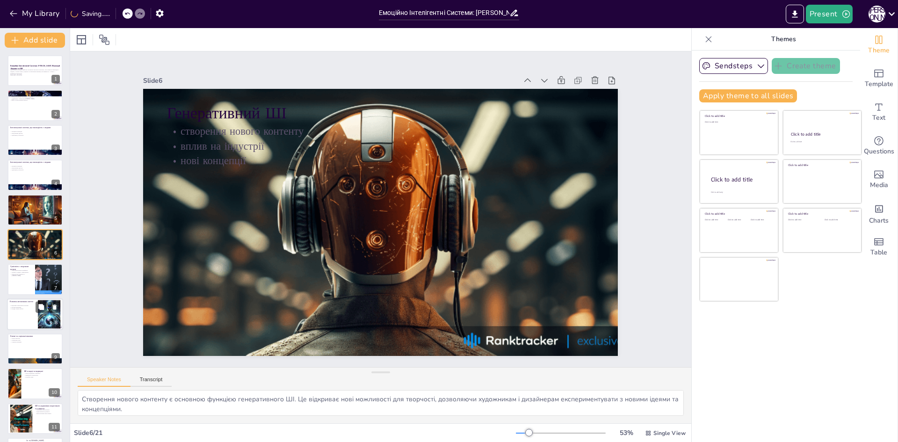
click at [31, 274] on p "синергія між людьми та [PERSON_NAME]" at bounding box center [21, 274] width 22 height 3
type textarea "Нейрокомп'ютерні інтерфейси є важливим кроком у розвитку технологій. Вони відкр…"
checkbox input "true"
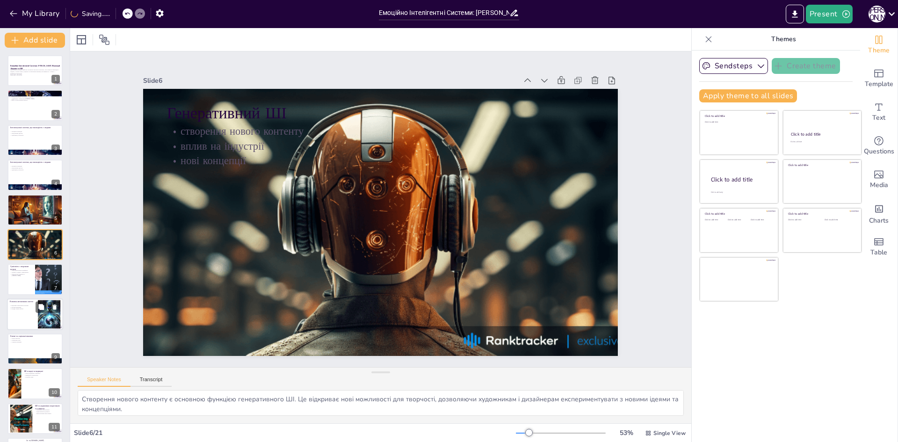
checkbox input "true"
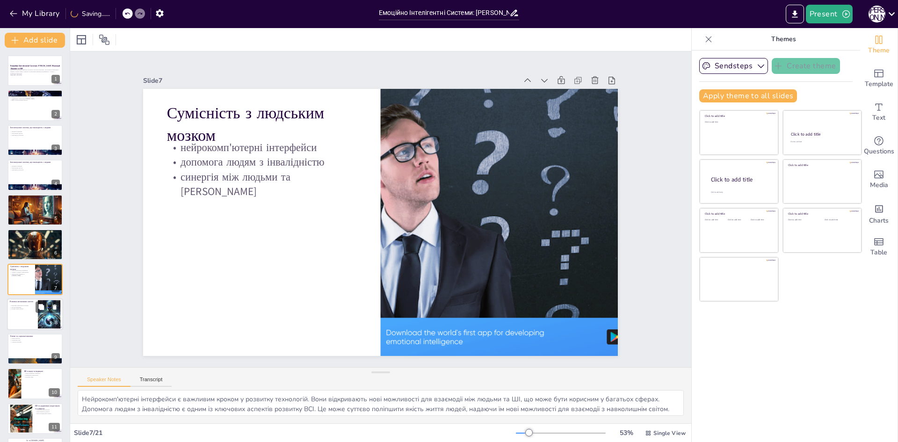
checkbox input "true"
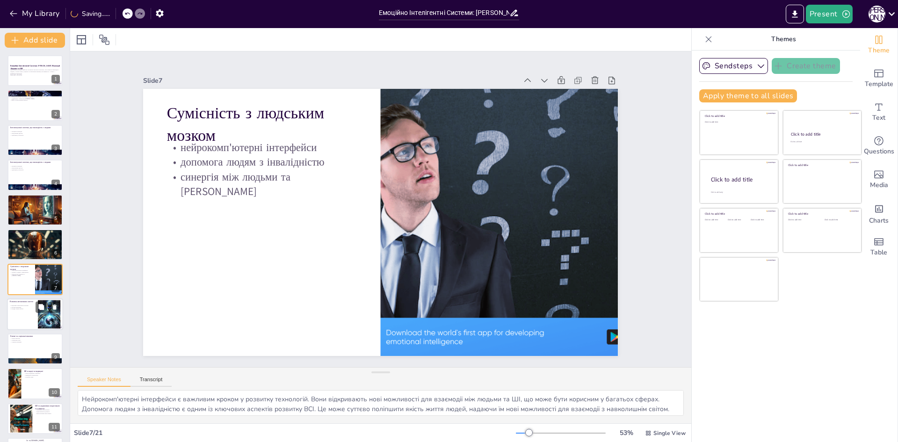
checkbox input "true"
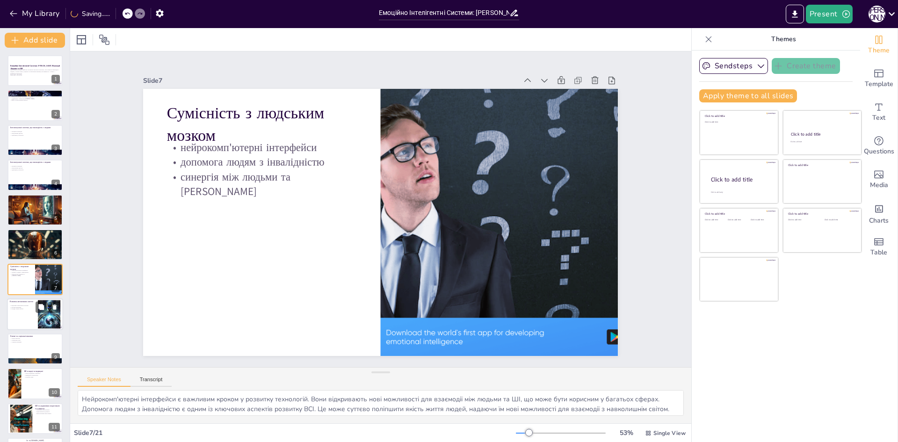
scroll to position [35, 0]
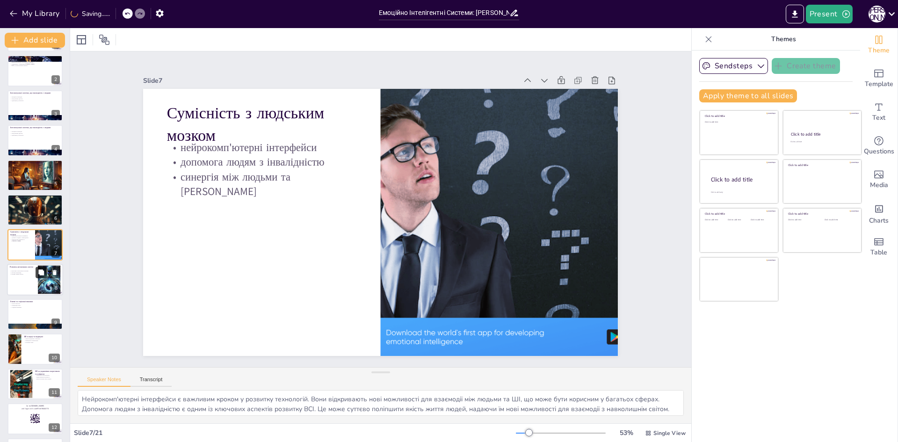
checkbox input "true"
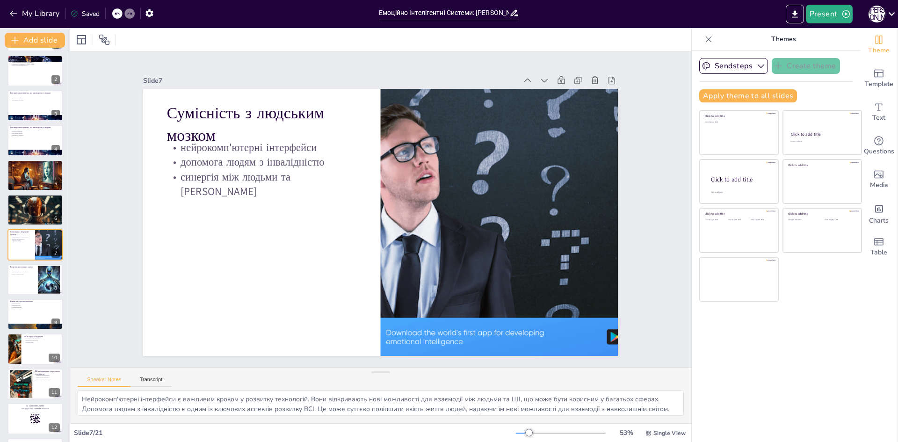
checkbox input "true"
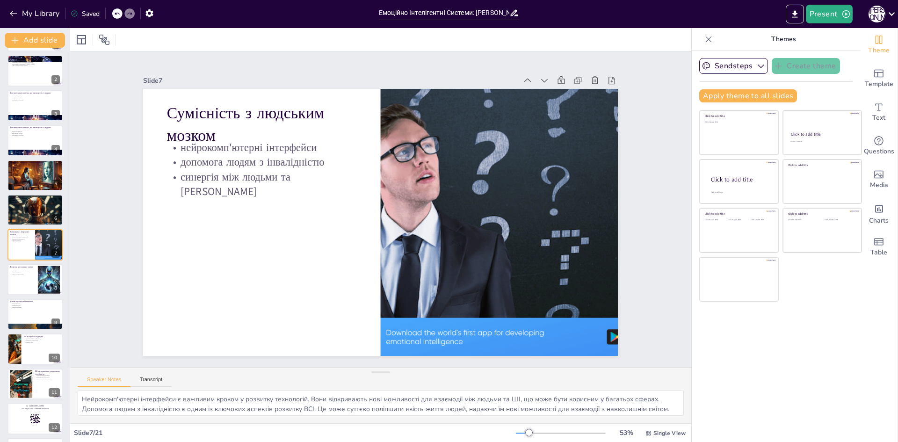
checkbox input "true"
click at [15, 315] on div at bounding box center [35, 314] width 56 height 32
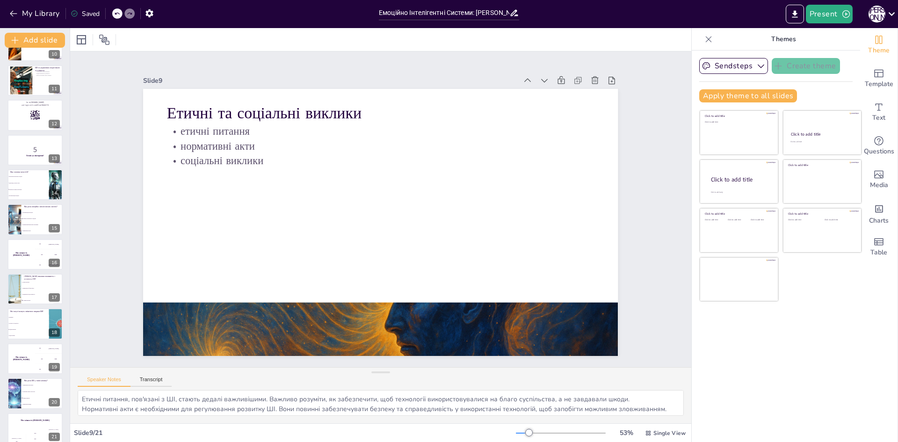
scroll to position [347, 0]
